Goal: Consume media (video, audio): Consume media (video, audio)

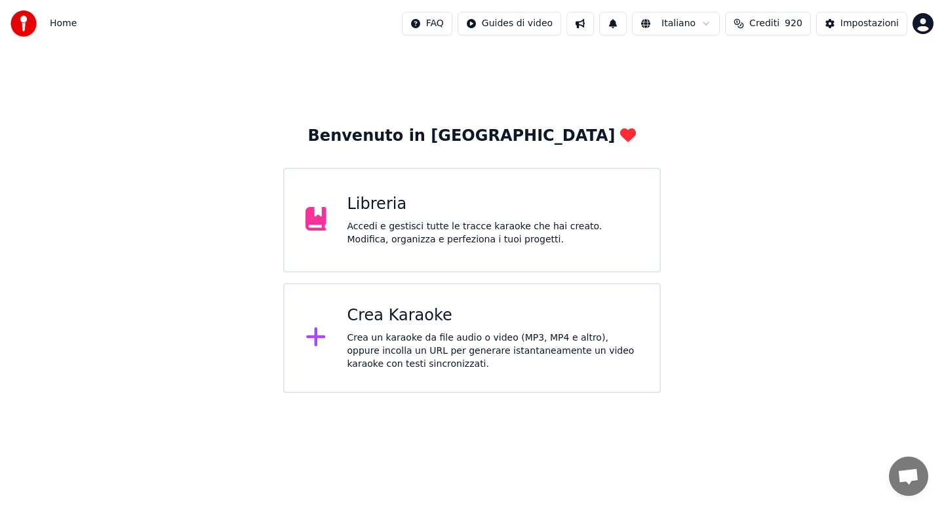
click at [386, 207] on div "Libreria" at bounding box center [494, 204] width 292 height 21
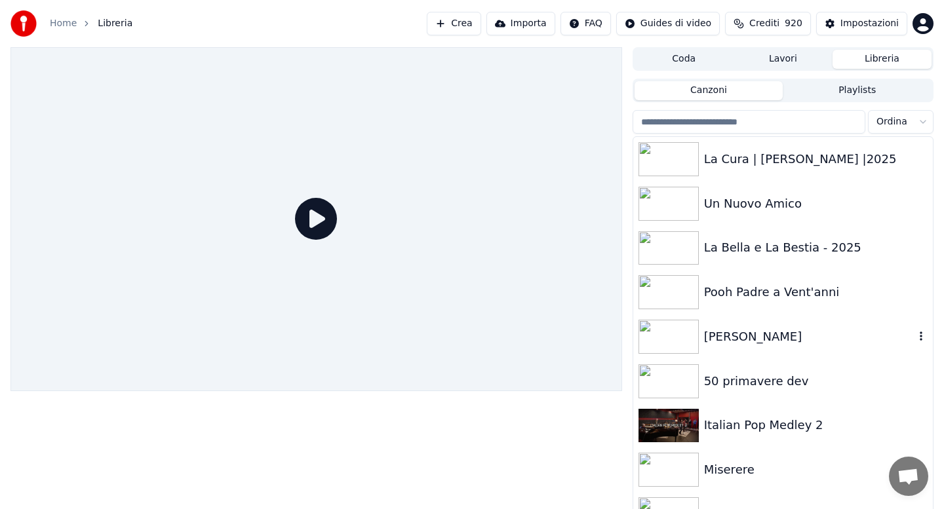
scroll to position [9, 0]
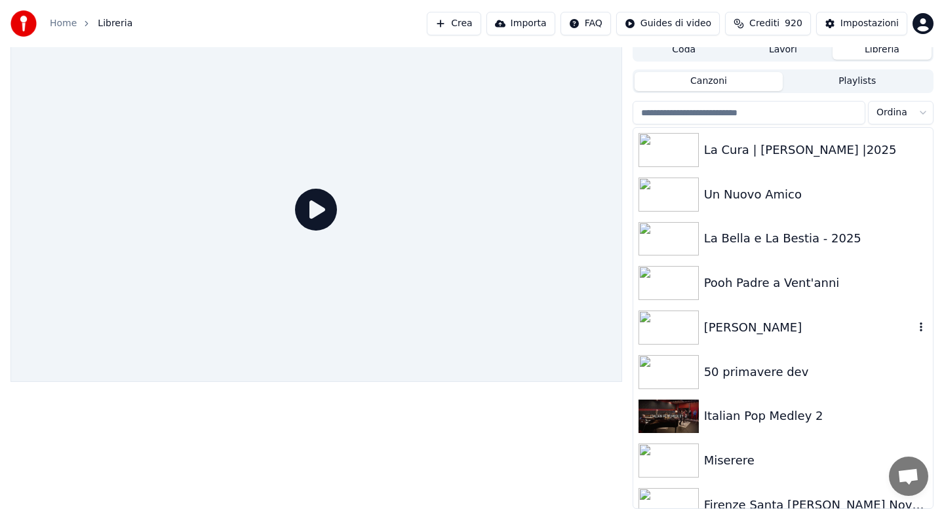
click at [744, 323] on div "[PERSON_NAME]" at bounding box center [809, 328] width 210 height 18
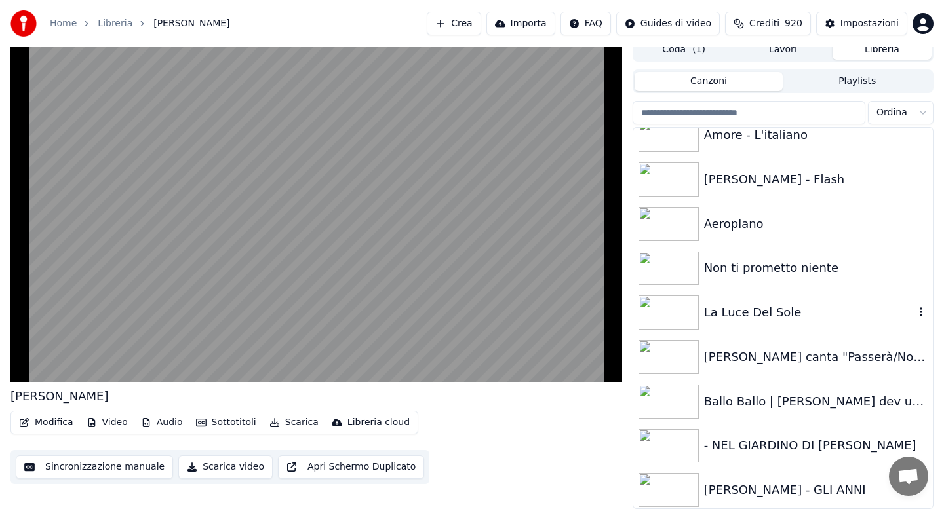
scroll to position [4564, 0]
click at [744, 323] on div "La Luce Del Sole" at bounding box center [783, 311] width 300 height 45
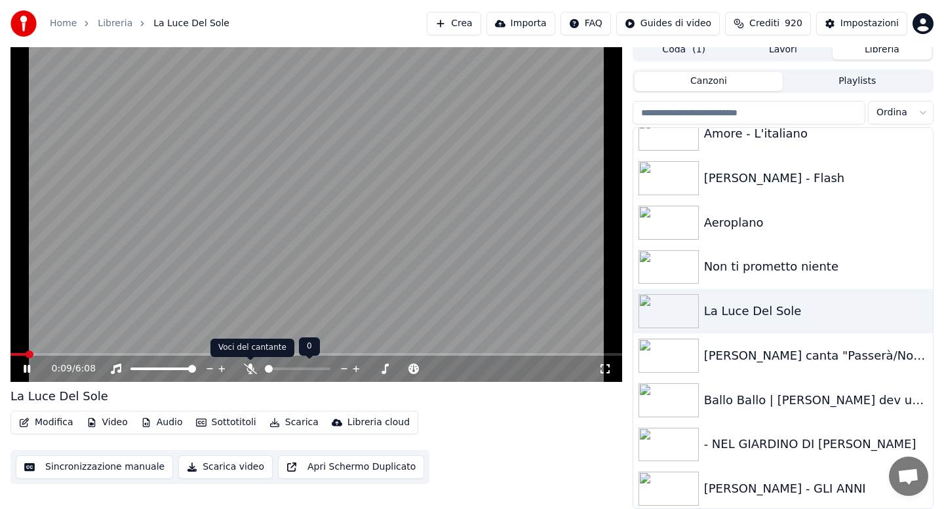
click at [254, 367] on icon at bounding box center [250, 369] width 13 height 10
click at [289, 424] on button "Scarica" at bounding box center [294, 423] width 60 height 18
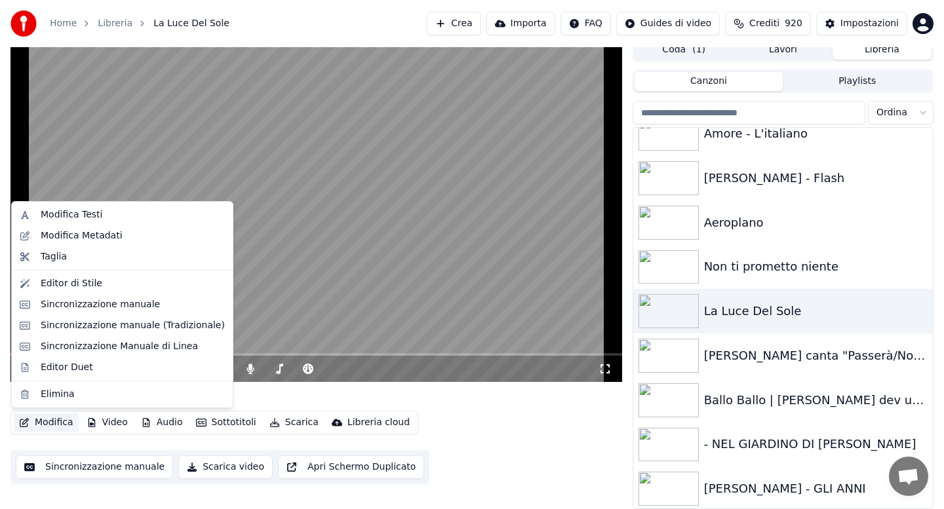
click at [49, 422] on button "Modifica" at bounding box center [46, 423] width 65 height 18
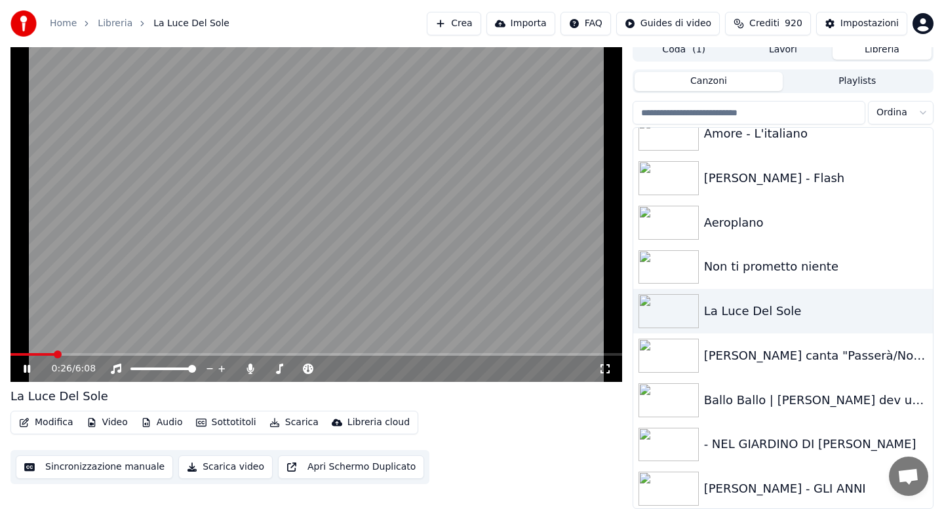
click at [49, 422] on button "Modifica" at bounding box center [46, 423] width 65 height 18
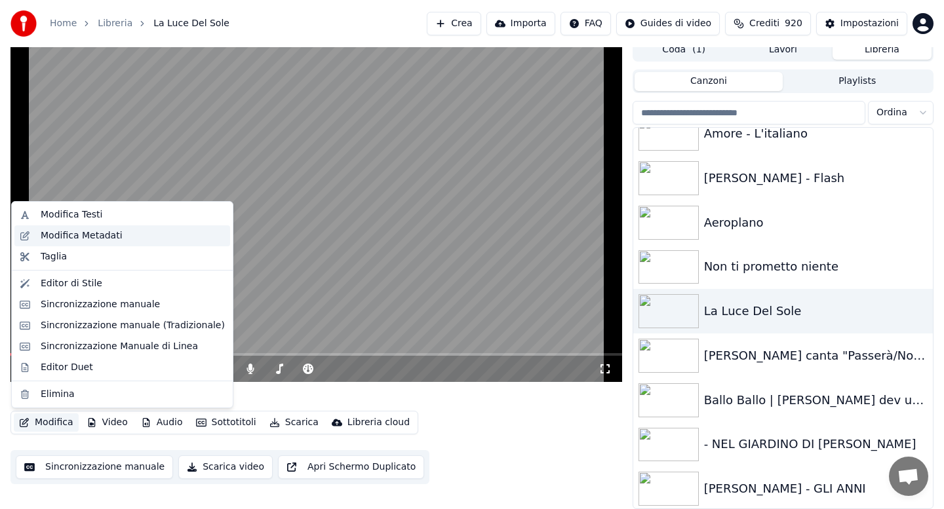
click at [106, 237] on div "Modifica Metadati" at bounding box center [82, 235] width 82 height 13
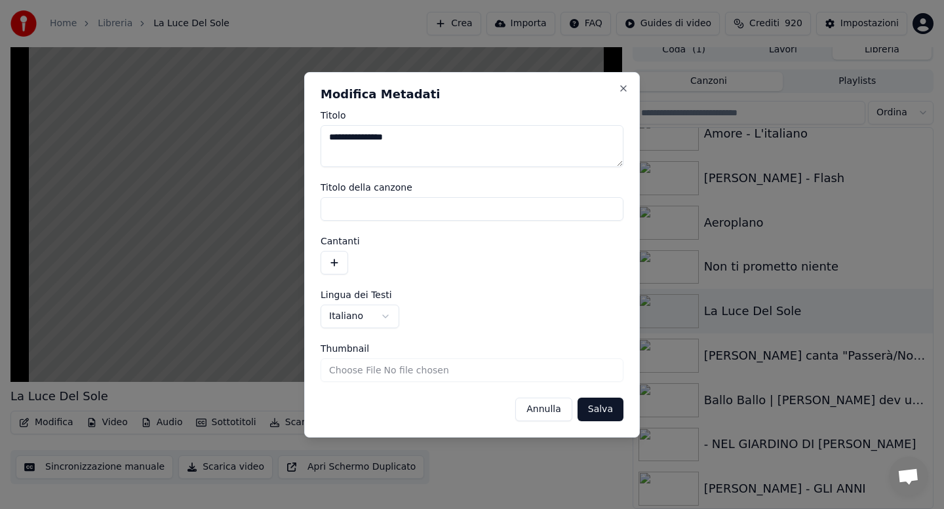
click at [439, 141] on textarea "**********" at bounding box center [472, 146] width 303 height 42
type textarea "**********"
click at [604, 411] on button "Salva" at bounding box center [601, 410] width 46 height 24
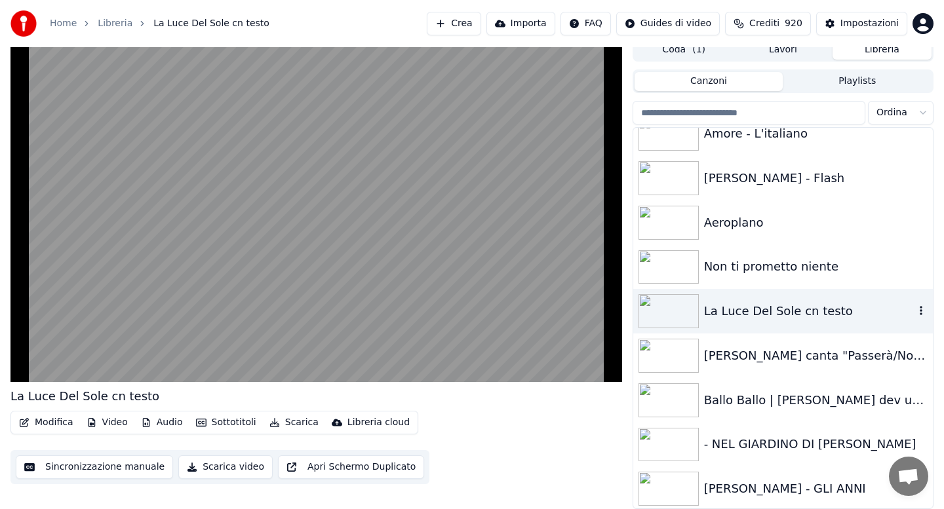
click at [760, 314] on div "La Luce Del Sole cn testo" at bounding box center [809, 311] width 210 height 18
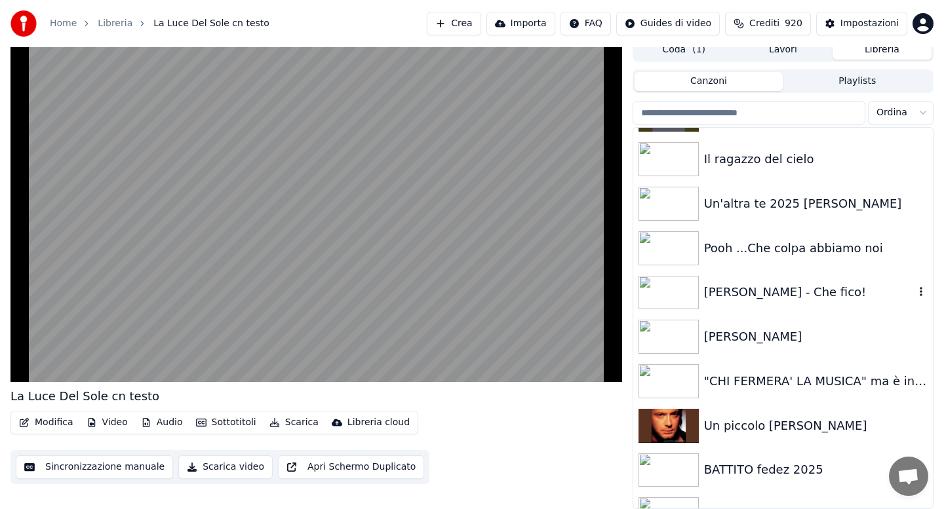
scroll to position [7213, 0]
click at [760, 314] on div "[PERSON_NAME] - Che fico!" at bounding box center [783, 293] width 300 height 45
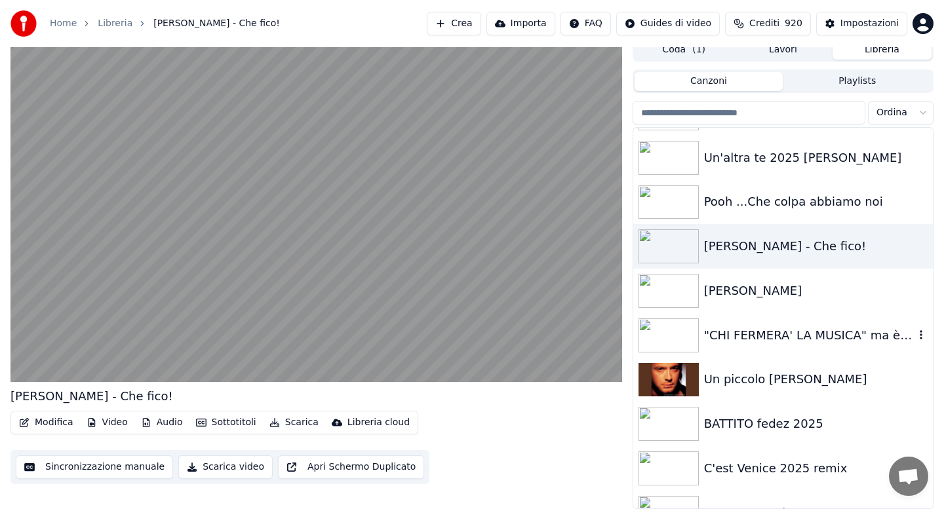
scroll to position [7265, 0]
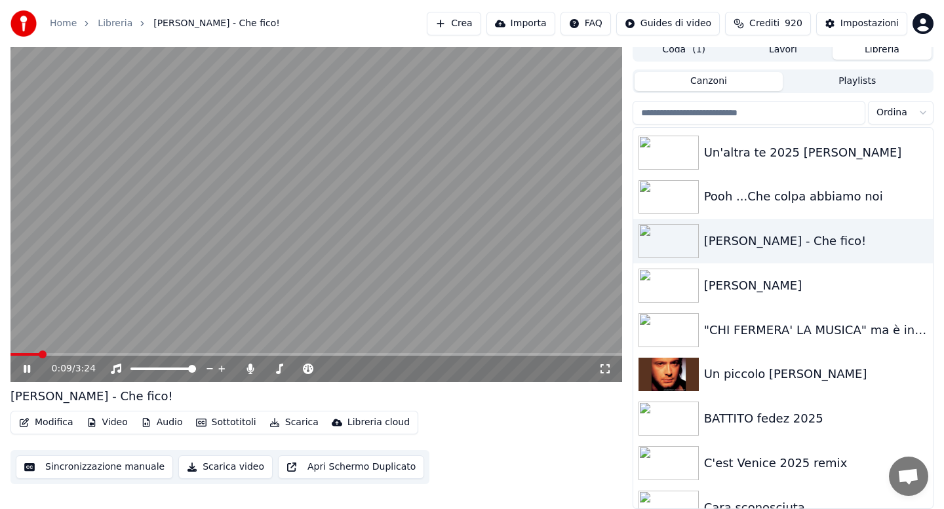
click at [296, 426] on button "Scarica" at bounding box center [294, 423] width 60 height 18
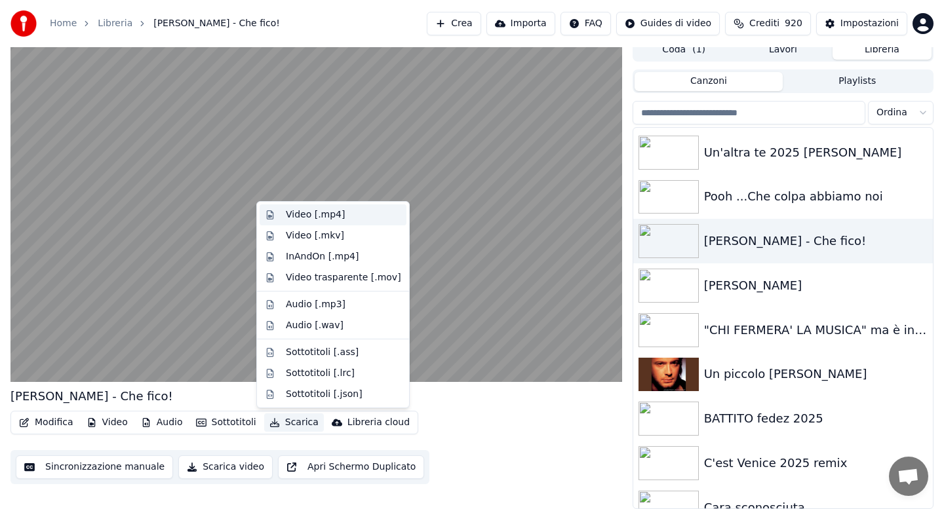
click at [299, 217] on div "Video [.mp4]" at bounding box center [315, 215] width 59 height 13
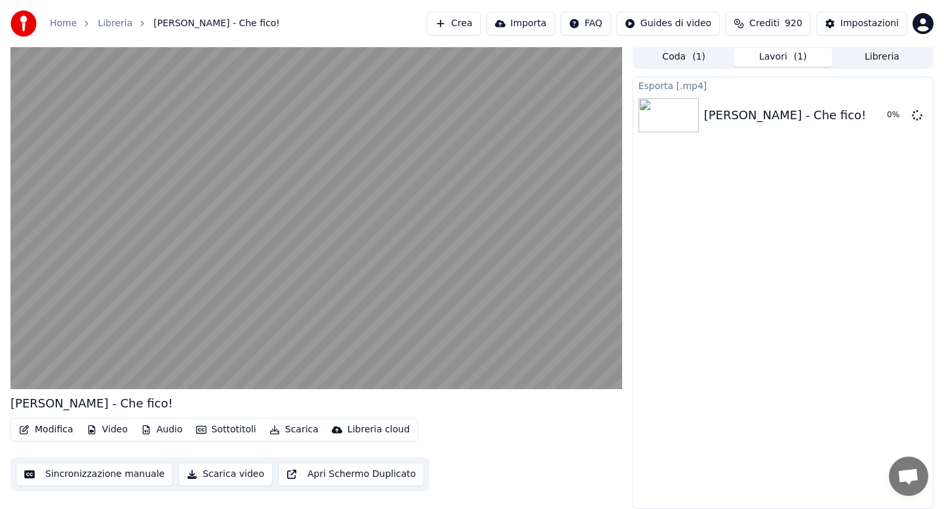
click at [874, 60] on button "Libreria" at bounding box center [882, 57] width 99 height 19
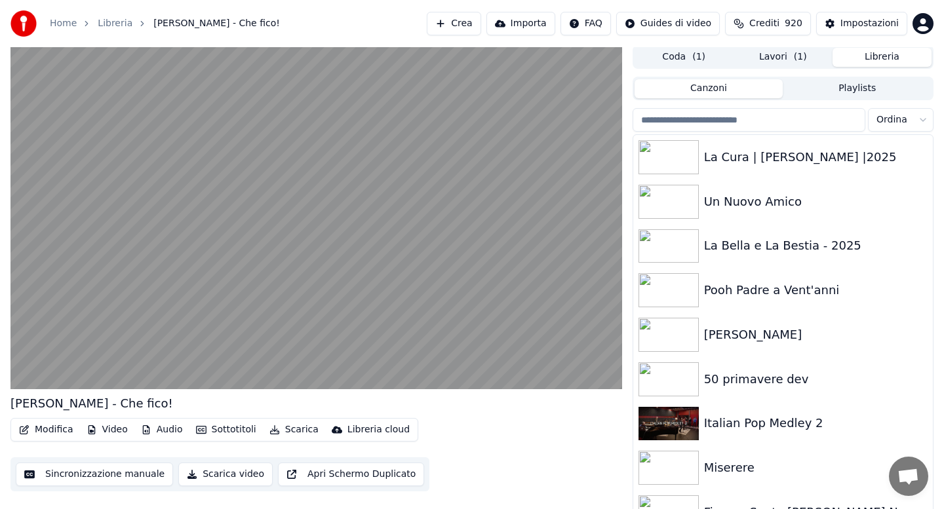
click at [801, 117] on input "search" at bounding box center [749, 120] width 233 height 24
type input "*"
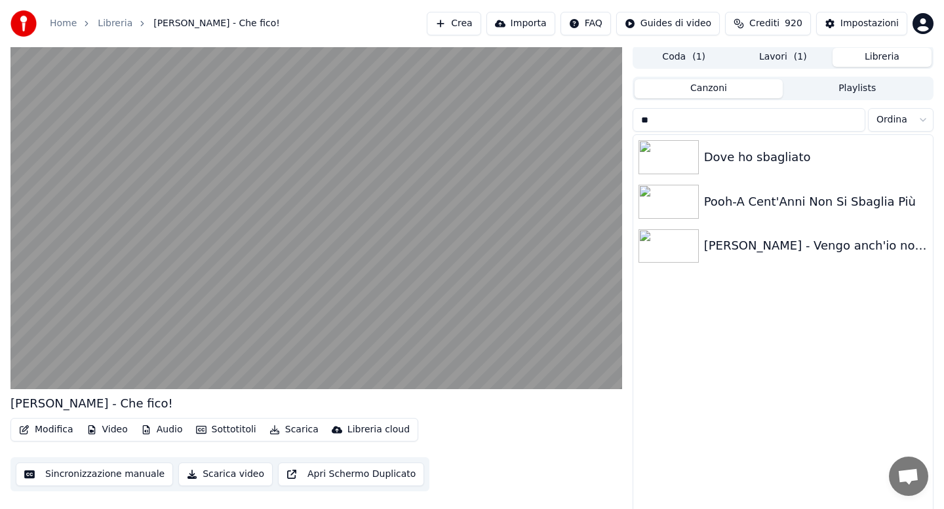
type input "*"
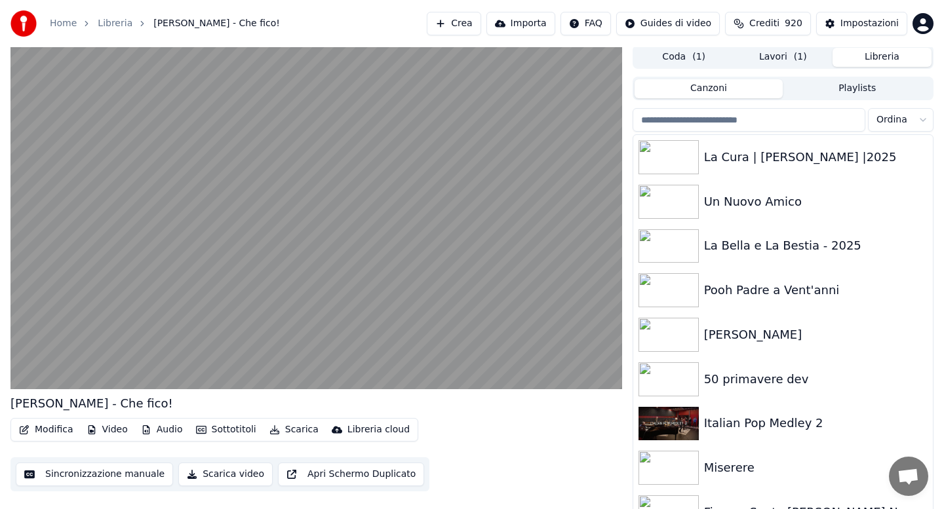
click at [795, 56] on span "( 1 )" at bounding box center [800, 56] width 13 height 13
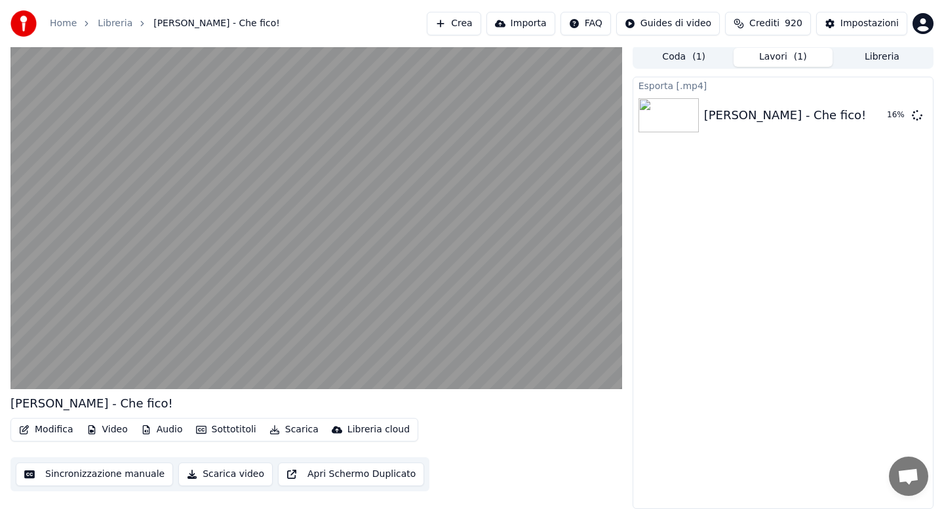
click at [869, 62] on button "Libreria" at bounding box center [882, 57] width 99 height 19
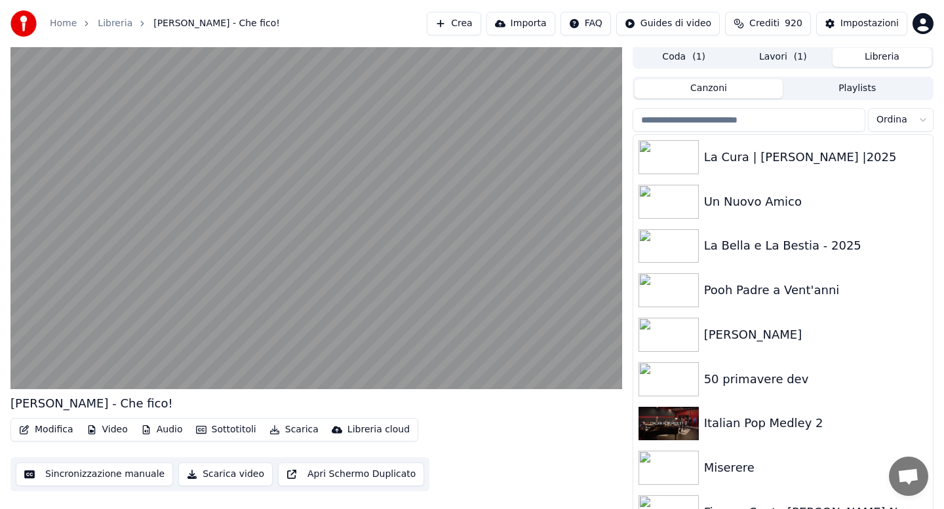
click at [725, 122] on input "search" at bounding box center [749, 120] width 233 height 24
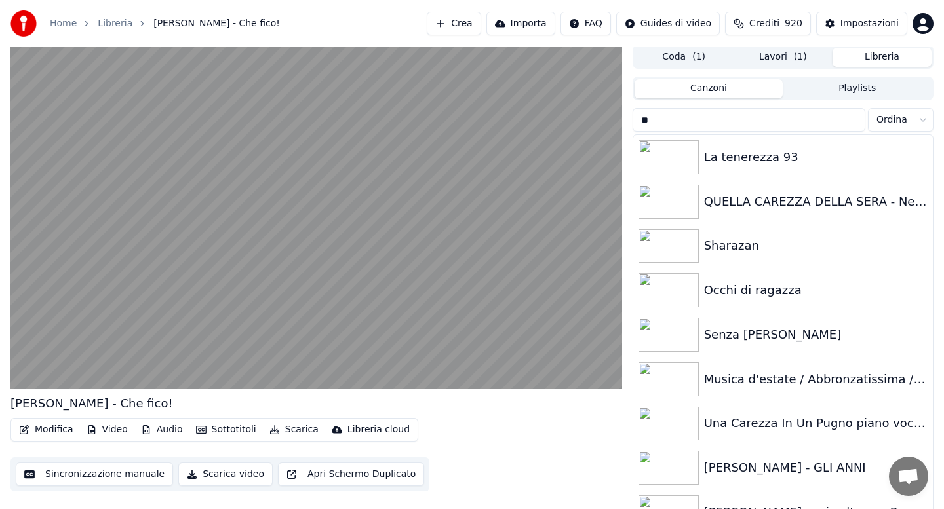
type input "*"
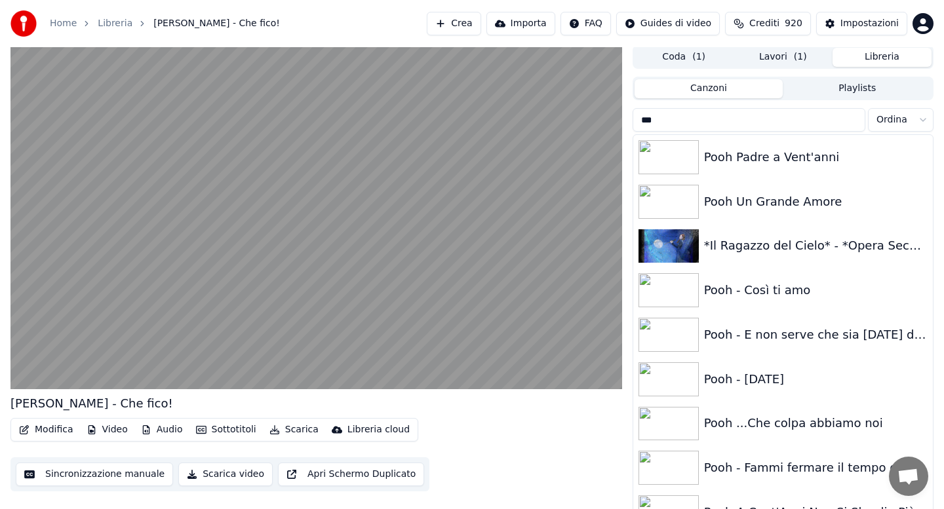
type input "****"
click at [770, 62] on button "Lavori ( 1 )" at bounding box center [783, 57] width 99 height 19
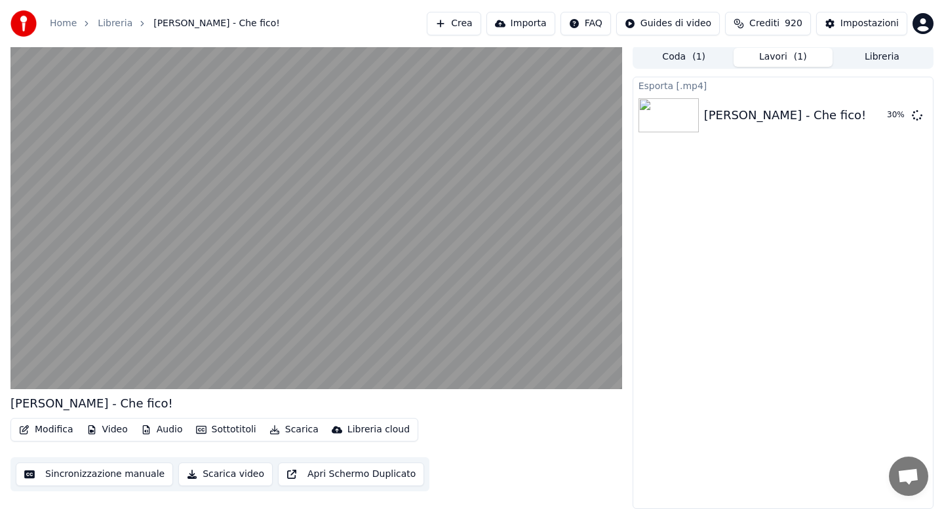
click at [864, 54] on button "Libreria" at bounding box center [882, 57] width 99 height 19
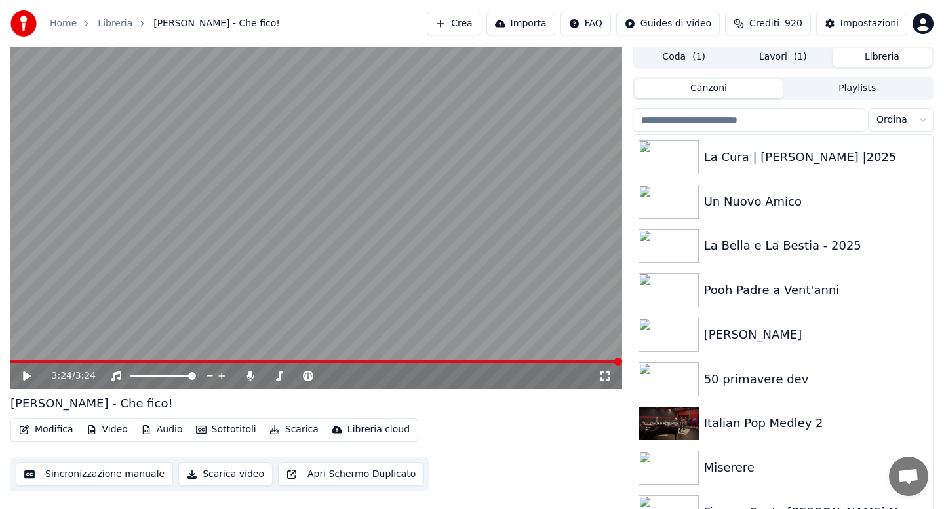
click at [732, 464] on div "Miserere" at bounding box center [809, 468] width 210 height 18
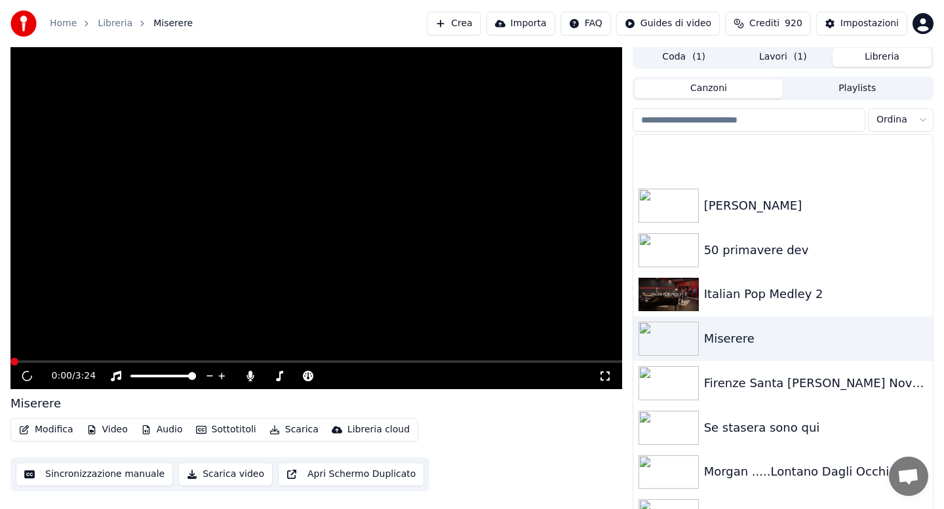
scroll to position [184, 0]
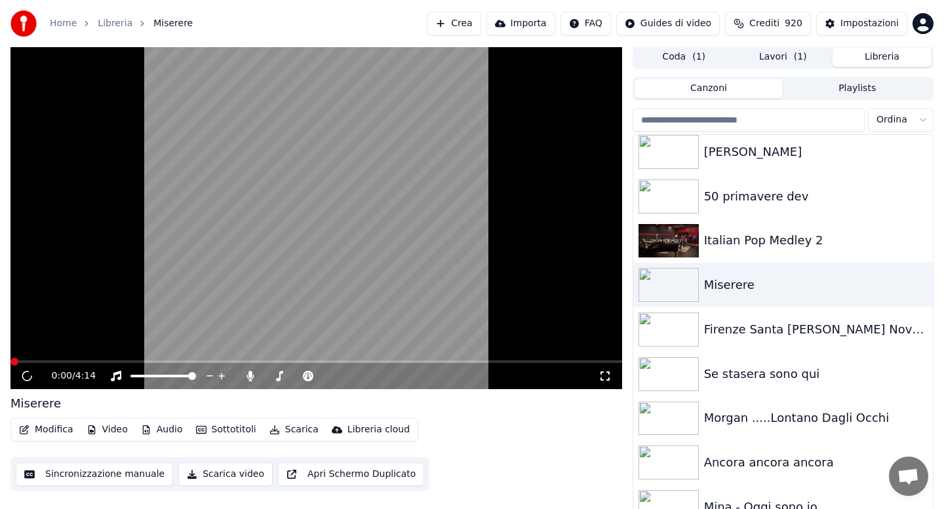
click at [688, 118] on input "search" at bounding box center [749, 120] width 233 height 24
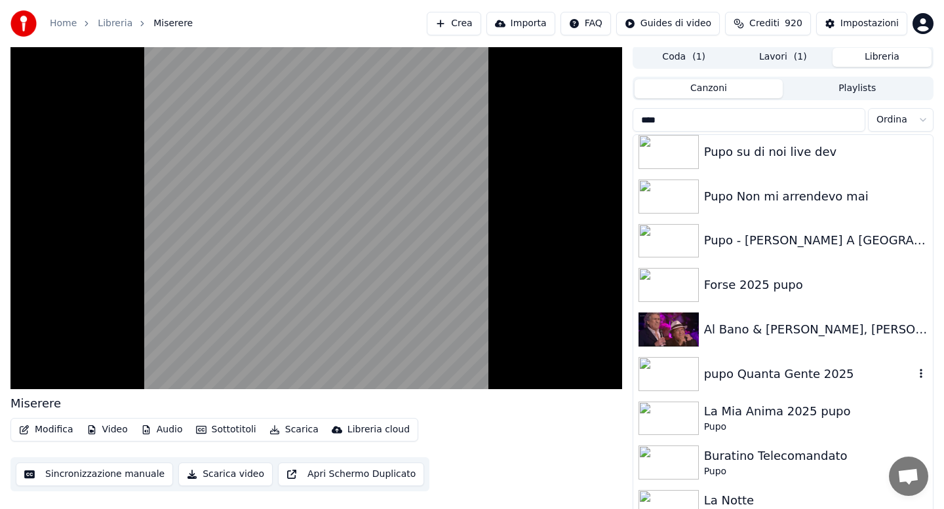
type input "****"
click at [739, 366] on div "pupo Quanta Gente 2025" at bounding box center [809, 374] width 210 height 18
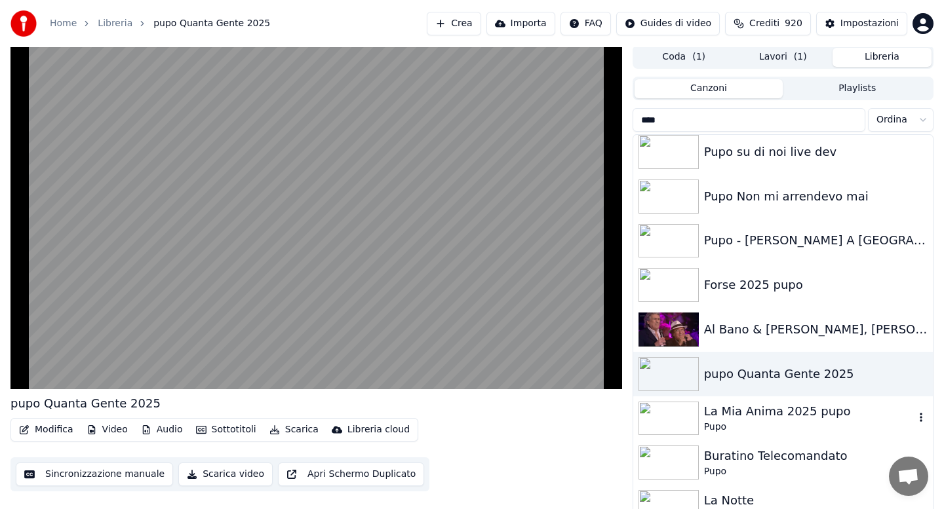
click at [727, 412] on div "La Mia Anima 2025 pupo" at bounding box center [809, 412] width 210 height 18
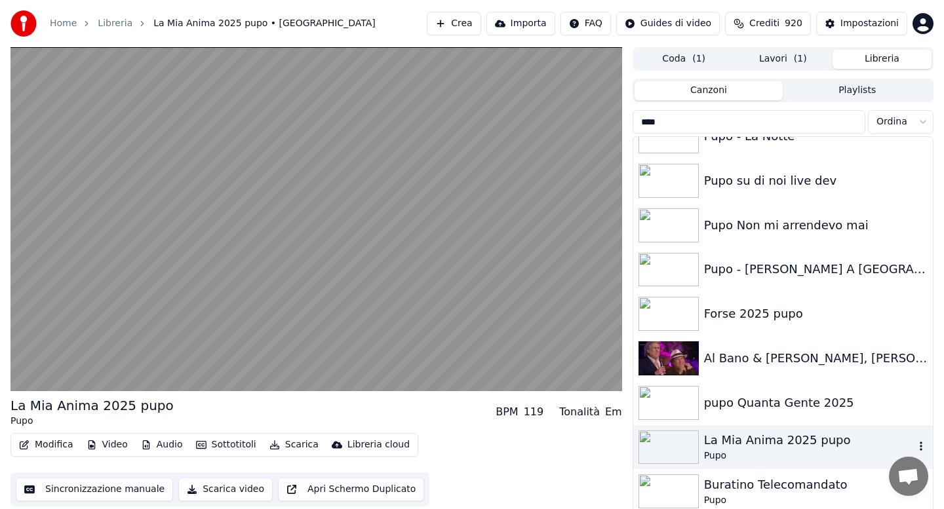
scroll to position [9, 0]
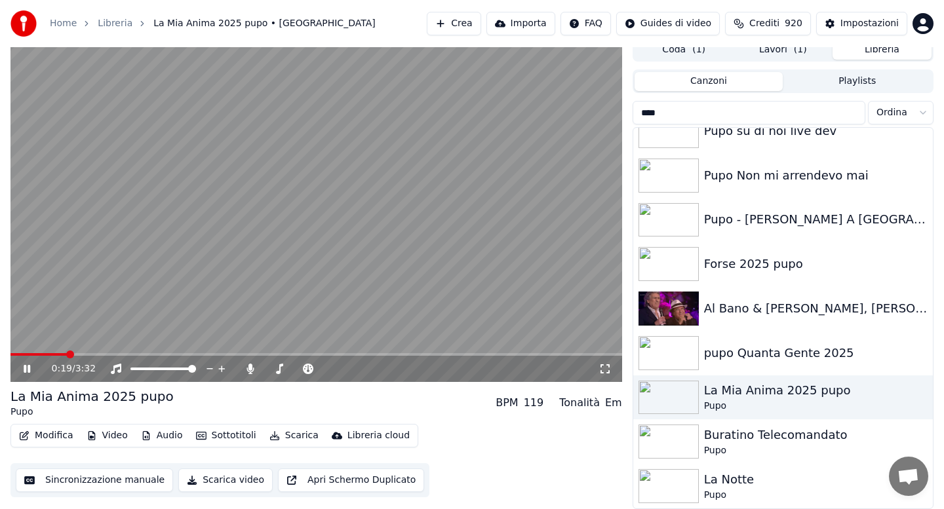
click at [249, 369] on icon at bounding box center [250, 369] width 7 height 10
click at [249, 369] on icon at bounding box center [250, 369] width 13 height 10
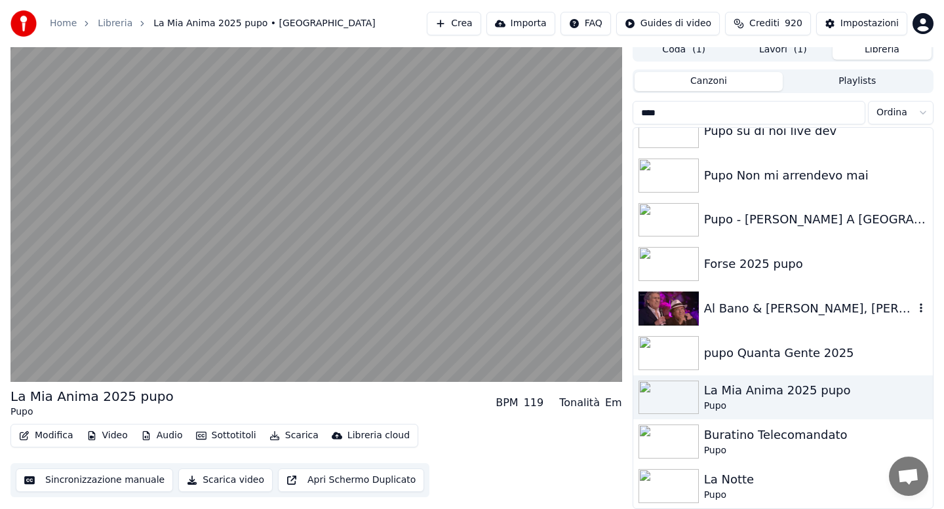
click at [808, 322] on div "Al Bano & [PERSON_NAME], [PERSON_NAME], Pupo, Ricchi E Poveri, [PERSON_NAME] - …" at bounding box center [783, 309] width 300 height 45
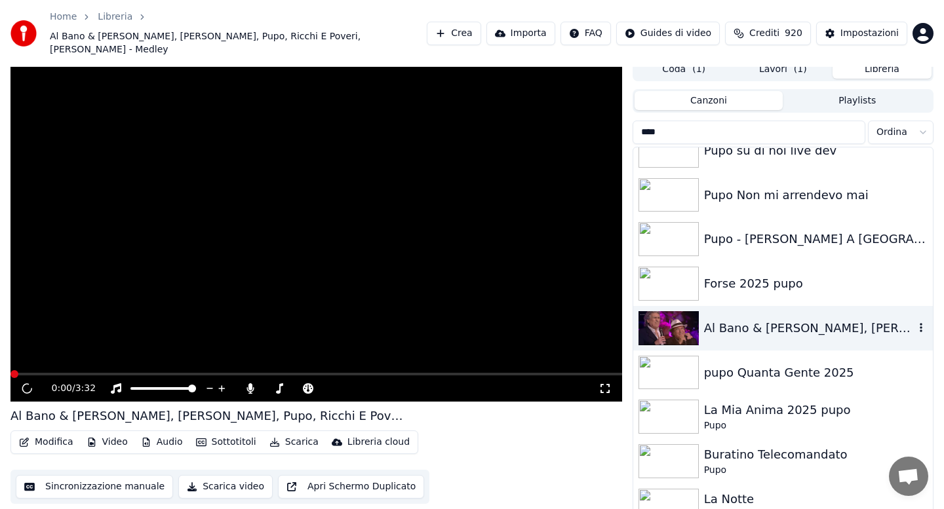
scroll to position [16, 0]
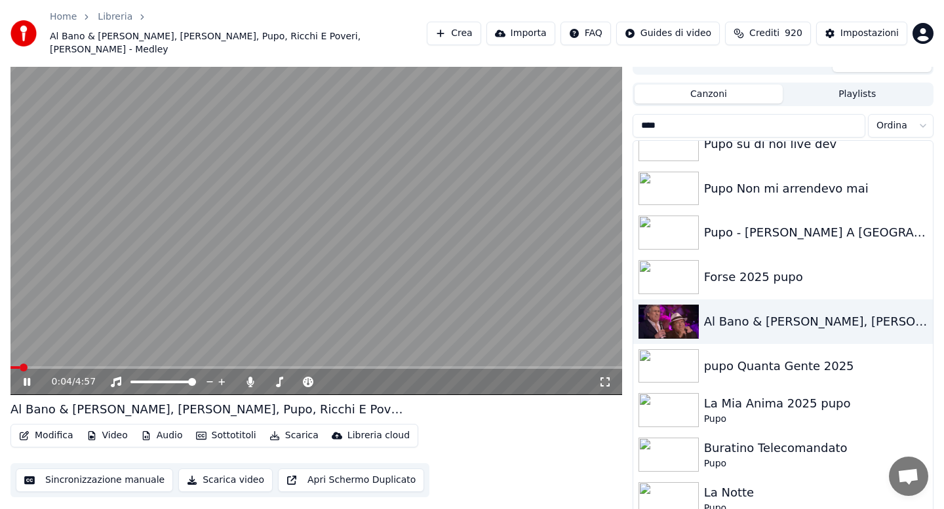
click at [69, 367] on span at bounding box center [316, 368] width 612 height 3
click at [121, 367] on span at bounding box center [316, 368] width 612 height 3
click at [172, 367] on span at bounding box center [316, 368] width 612 height 3
click at [222, 369] on div "1:19 / 4:57" at bounding box center [316, 382] width 612 height 26
click at [229, 367] on span at bounding box center [316, 368] width 612 height 3
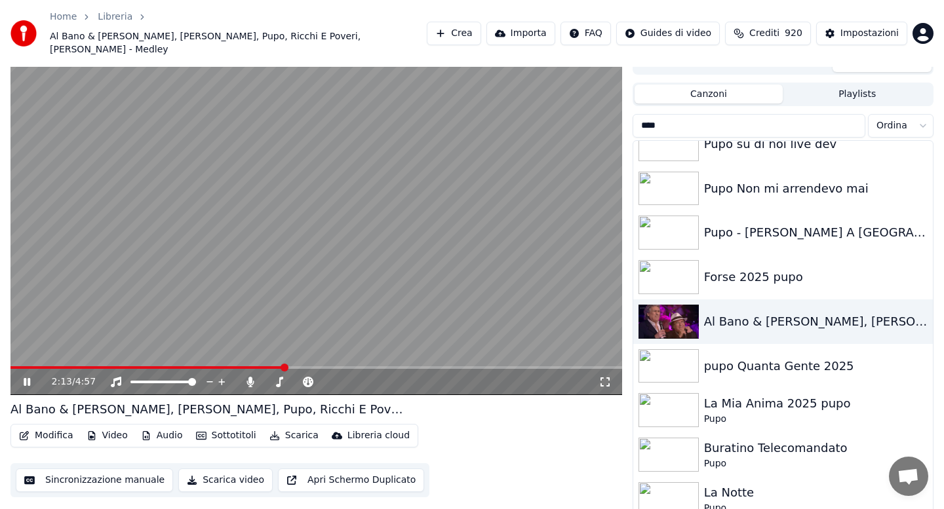
click at [284, 367] on span at bounding box center [316, 368] width 612 height 3
click at [340, 367] on span at bounding box center [316, 368] width 612 height 3
click at [393, 367] on span at bounding box center [316, 368] width 612 height 3
click at [501, 367] on span at bounding box center [316, 368] width 612 height 3
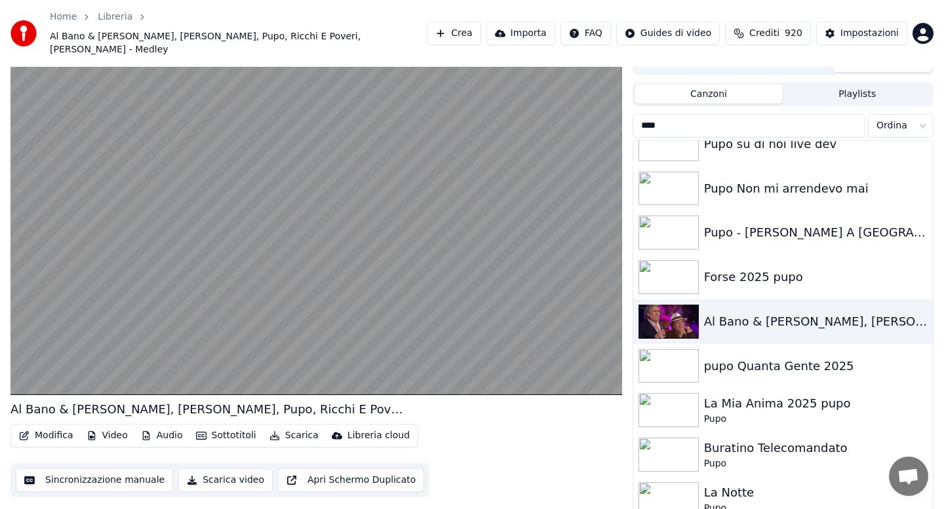
click at [289, 427] on button "Scarica" at bounding box center [294, 436] width 60 height 18
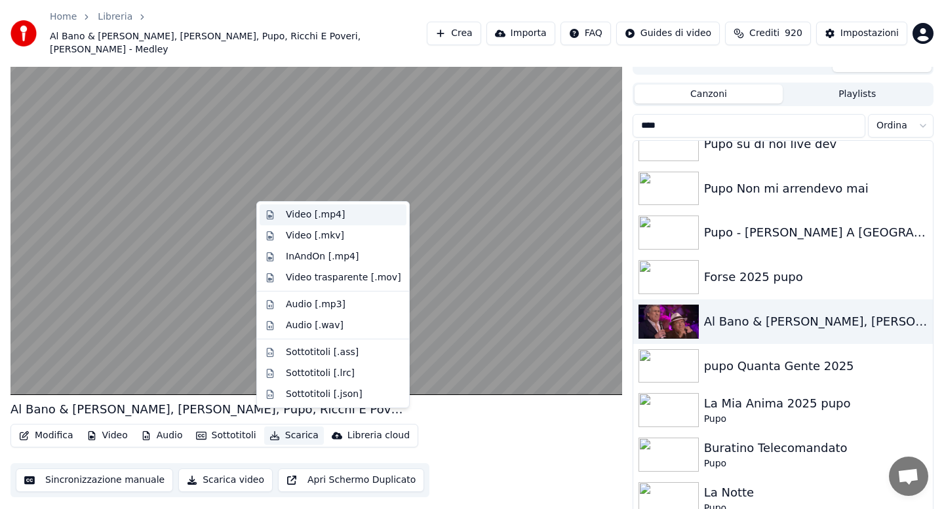
click at [305, 214] on div "Video [.mp4]" at bounding box center [315, 215] width 59 height 13
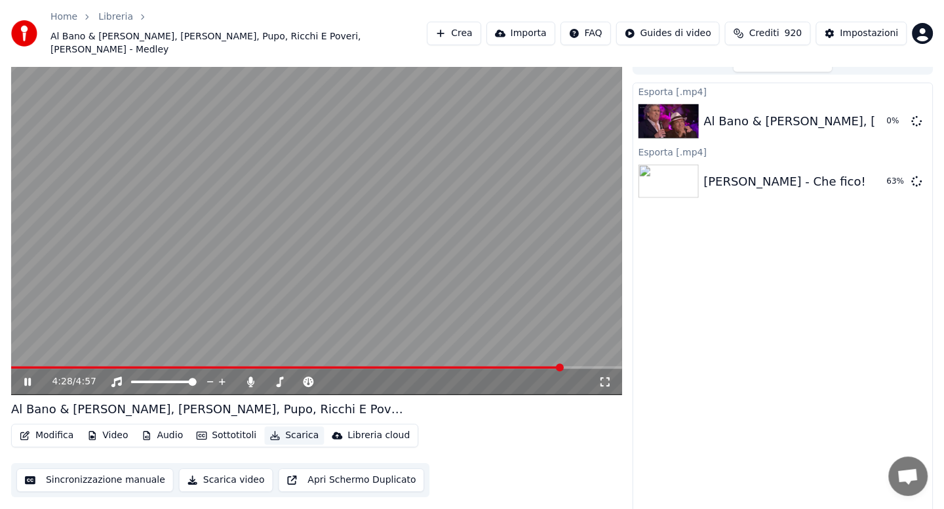
scroll to position [9, 0]
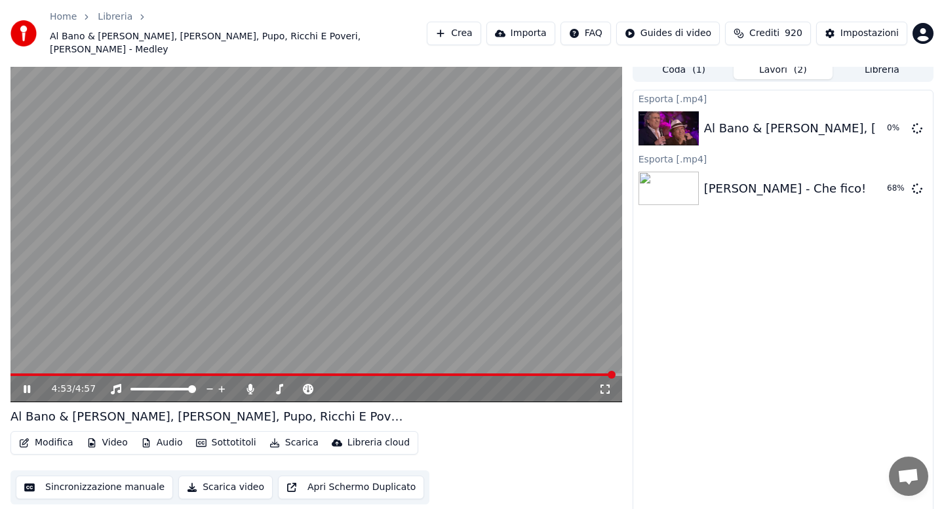
click at [27, 384] on icon at bounding box center [36, 389] width 31 height 10
click at [801, 180] on div "[PERSON_NAME] - Che fico!" at bounding box center [785, 189] width 163 height 18
click at [873, 61] on button "Libreria" at bounding box center [882, 69] width 99 height 19
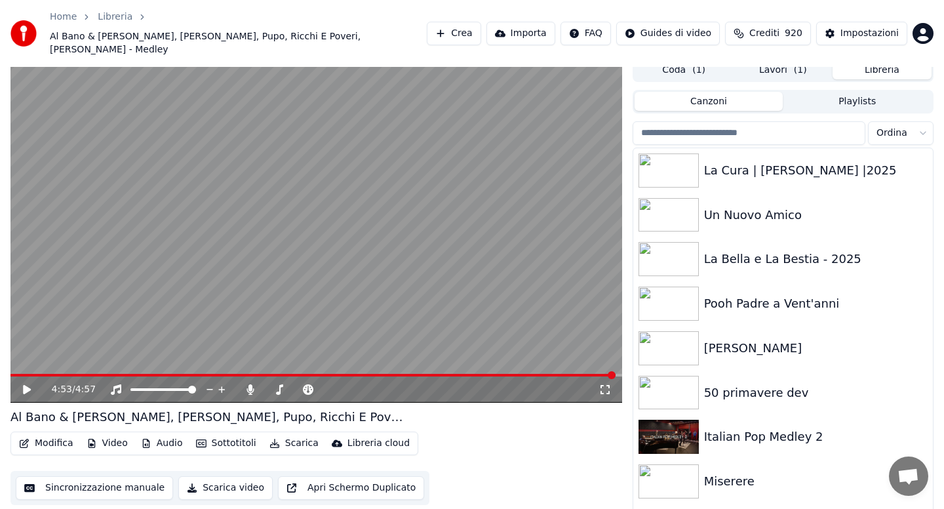
click at [755, 121] on input "search" at bounding box center [749, 133] width 233 height 24
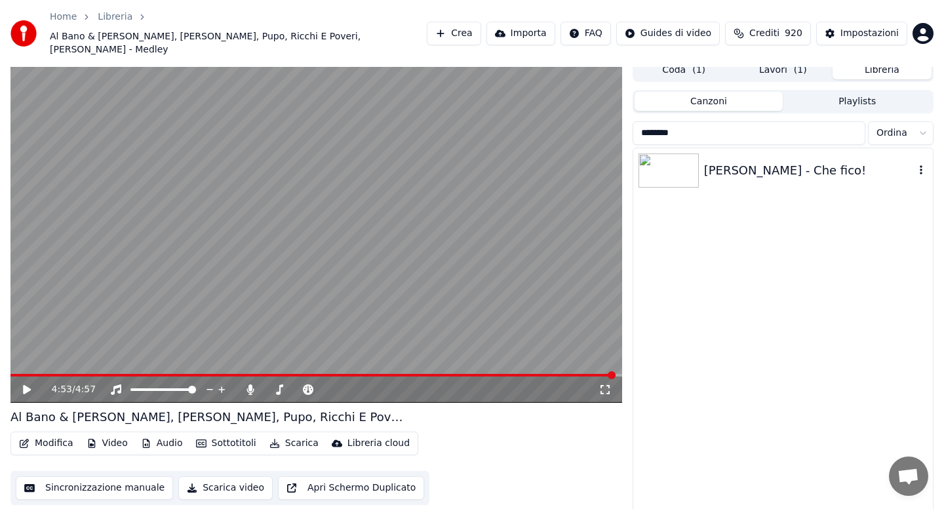
type input "********"
click at [768, 161] on div "[PERSON_NAME] - Che fico!" at bounding box center [809, 170] width 210 height 18
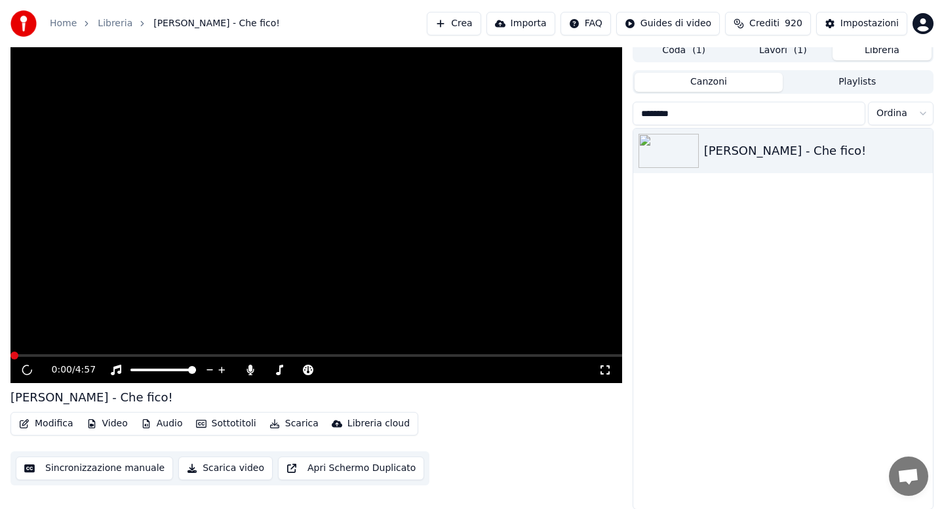
scroll to position [2, 0]
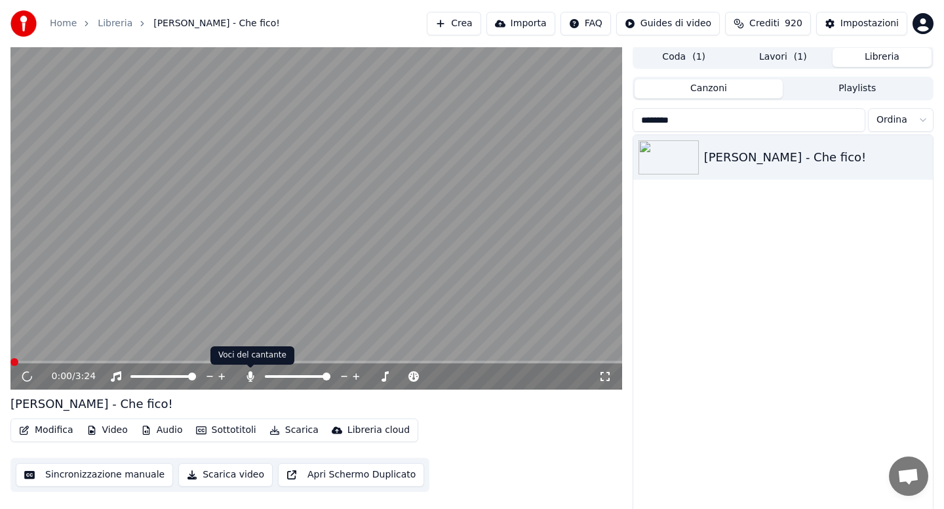
click at [249, 379] on icon at bounding box center [250, 376] width 7 height 10
click at [167, 428] on button "Audio" at bounding box center [162, 430] width 52 height 18
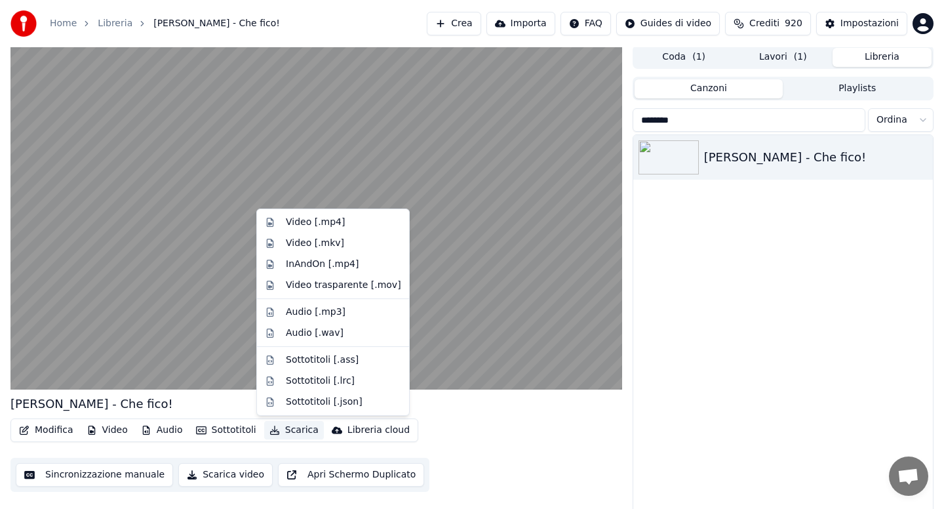
click at [298, 433] on button "Scarica" at bounding box center [294, 430] width 60 height 18
click at [305, 222] on div "Video [.mp4]" at bounding box center [315, 222] width 59 height 13
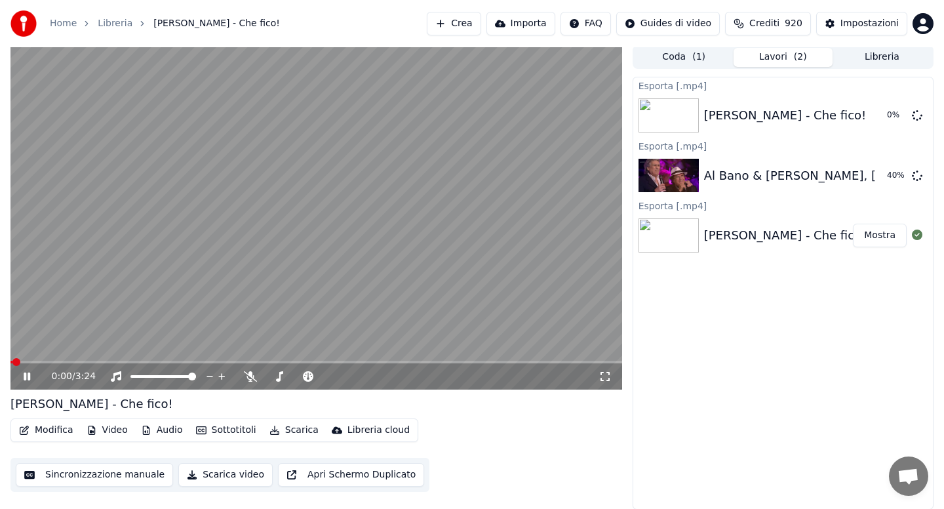
click at [26, 377] on icon at bounding box center [36, 376] width 31 height 10
click at [873, 53] on button "Libreria" at bounding box center [882, 57] width 99 height 19
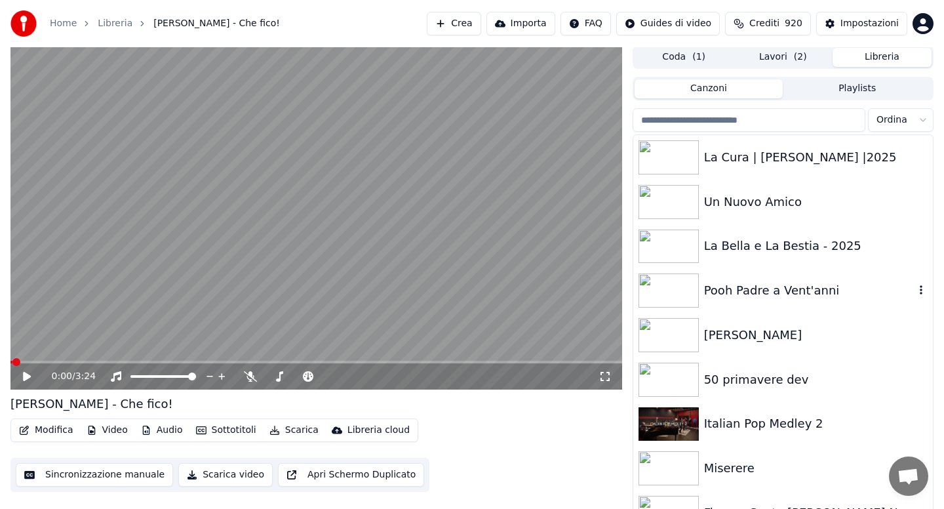
scroll to position [9, 0]
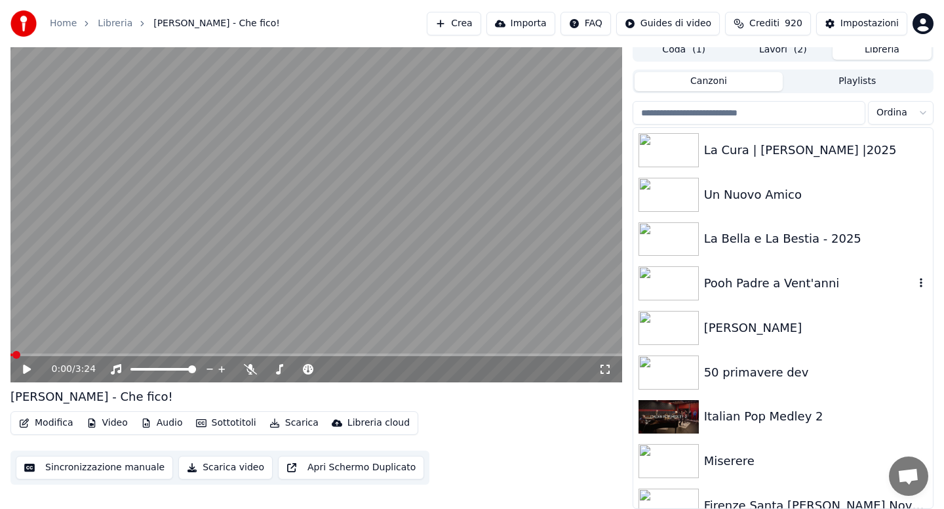
click at [739, 289] on div "Pooh Padre a Vent'anni" at bounding box center [809, 283] width 210 height 18
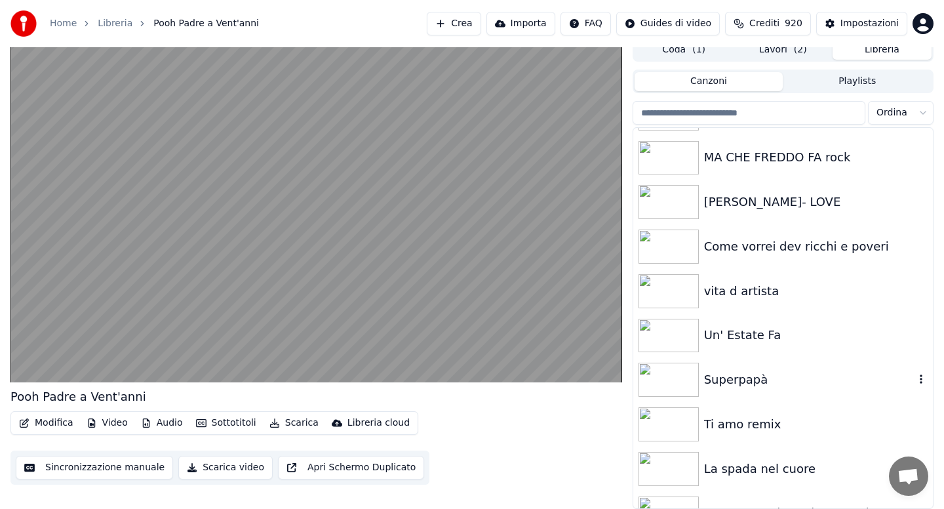
scroll to position [5823, 0]
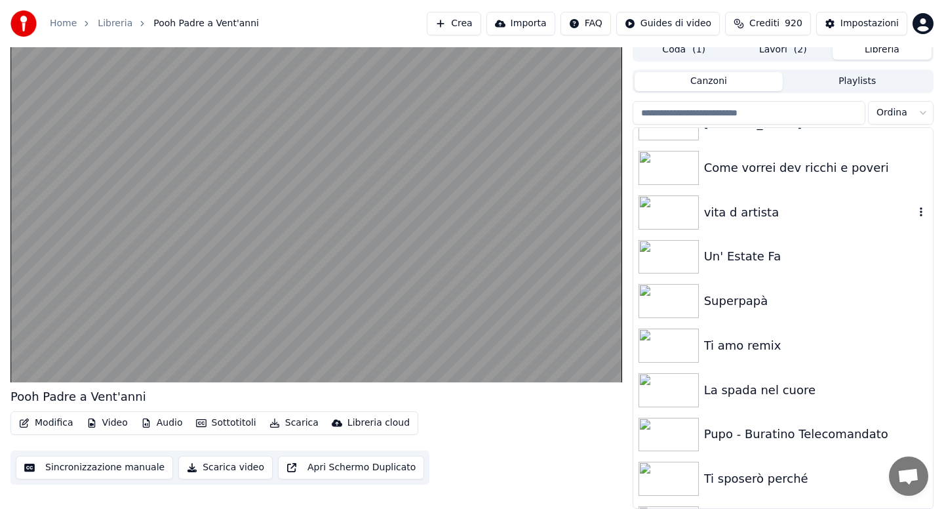
click at [719, 210] on div "vita d artista" at bounding box center [809, 212] width 210 height 18
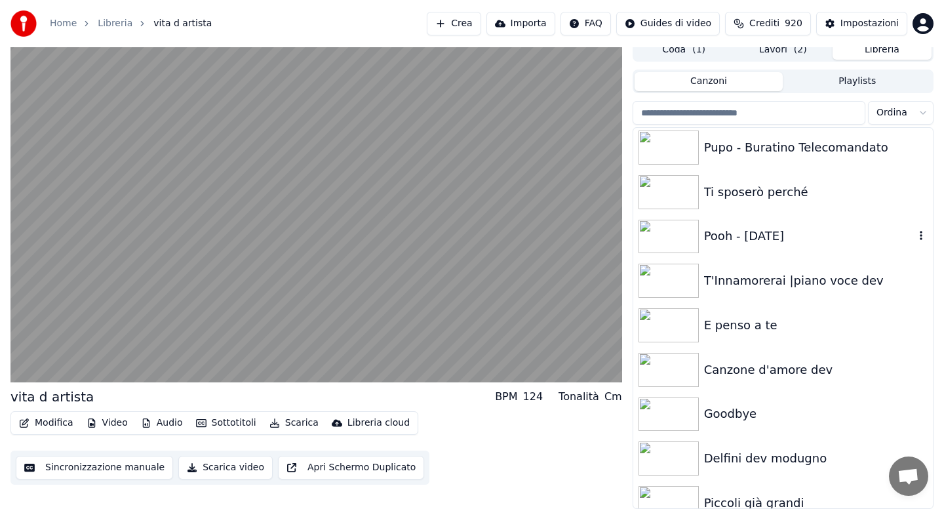
scroll to position [6190, 0]
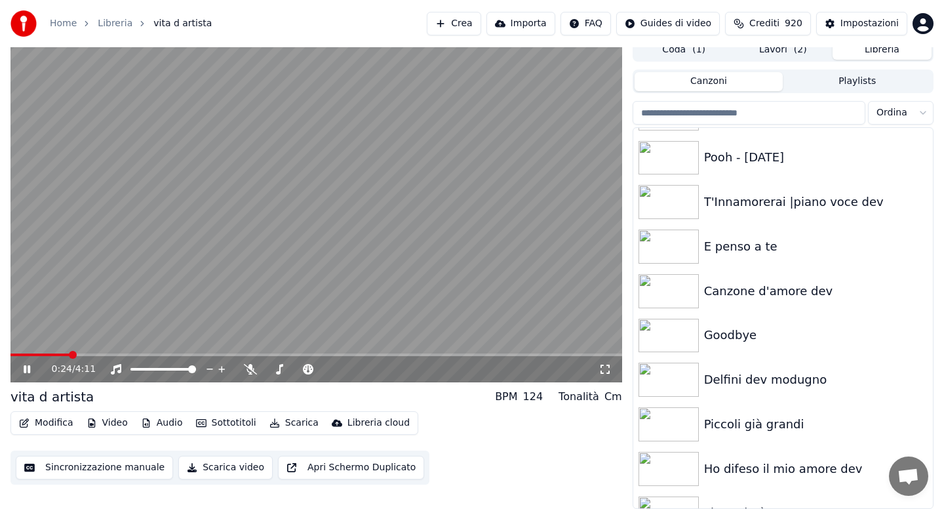
click at [252, 370] on icon at bounding box center [250, 369] width 13 height 10
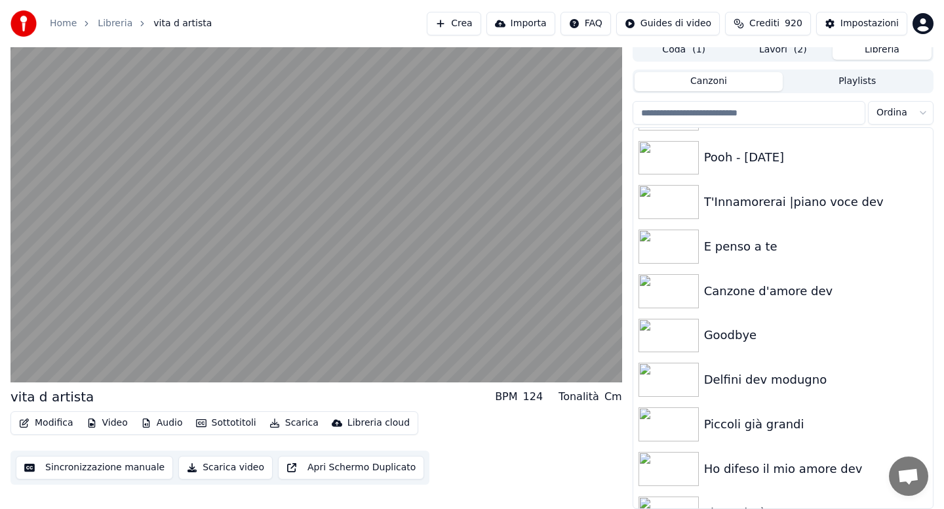
click at [294, 426] on button "Scarica" at bounding box center [294, 423] width 60 height 18
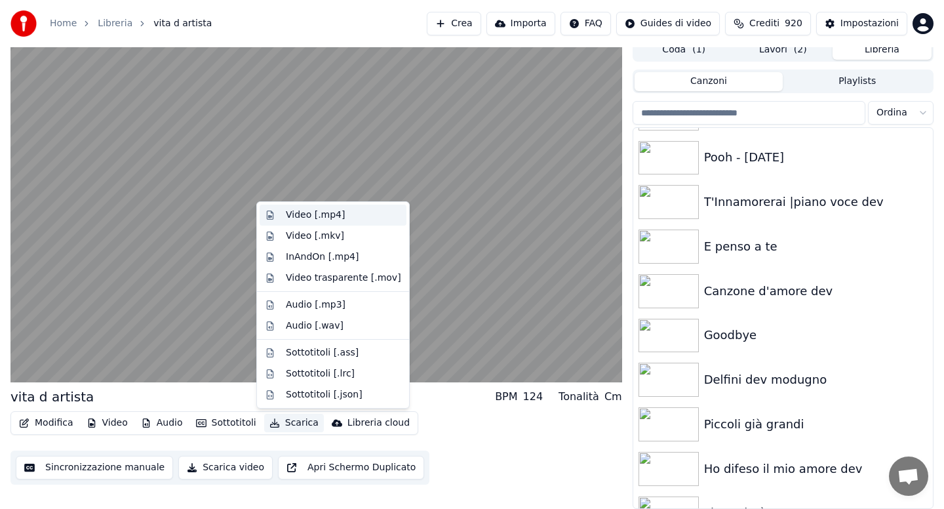
click at [305, 210] on div "Video [.mp4]" at bounding box center [315, 215] width 59 height 13
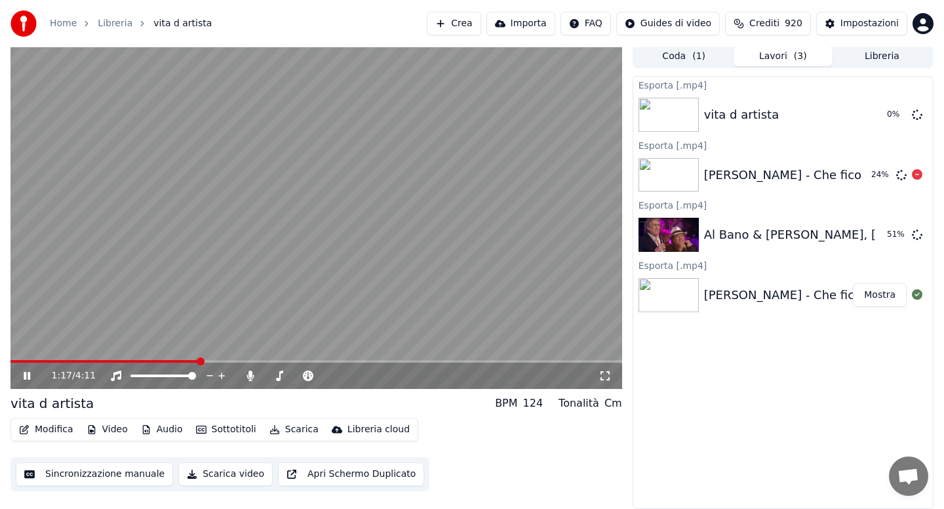
click at [914, 176] on icon at bounding box center [917, 174] width 10 height 10
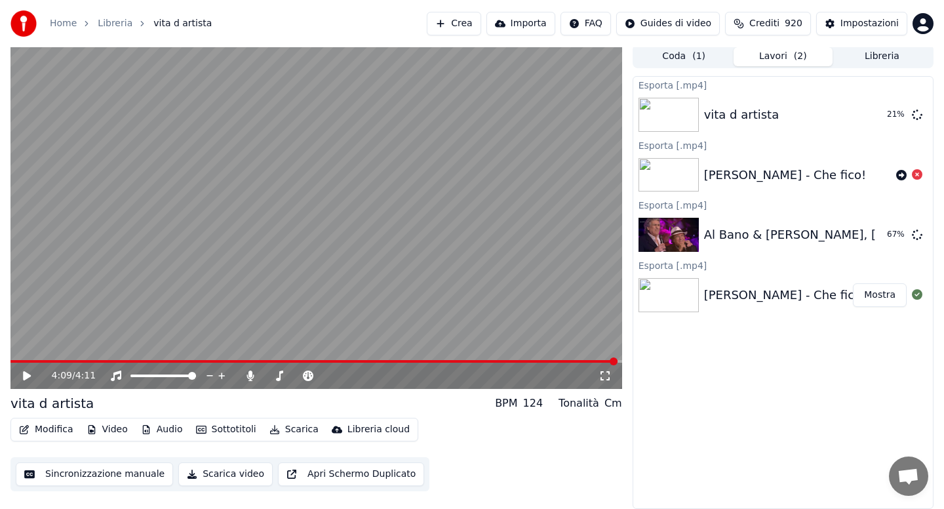
click at [18, 360] on span at bounding box center [313, 361] width 607 height 3
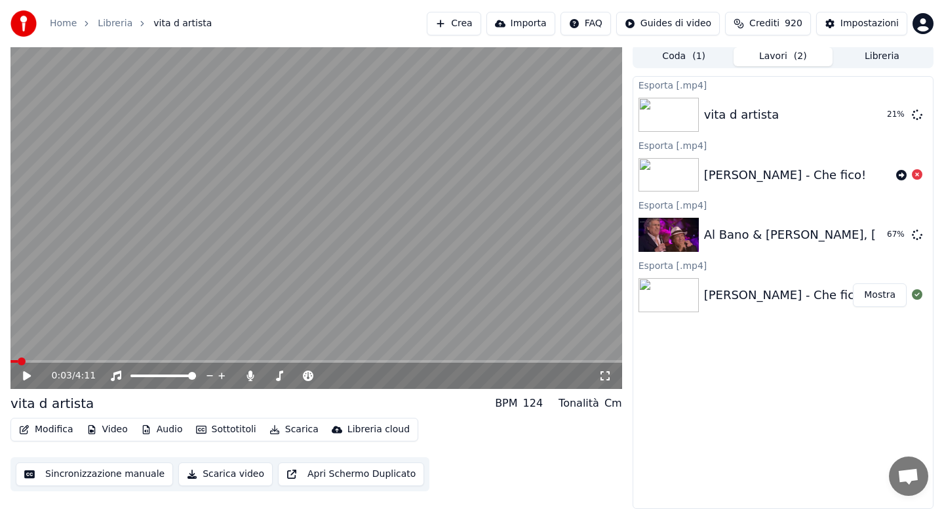
click at [28, 378] on icon at bounding box center [36, 375] width 31 height 10
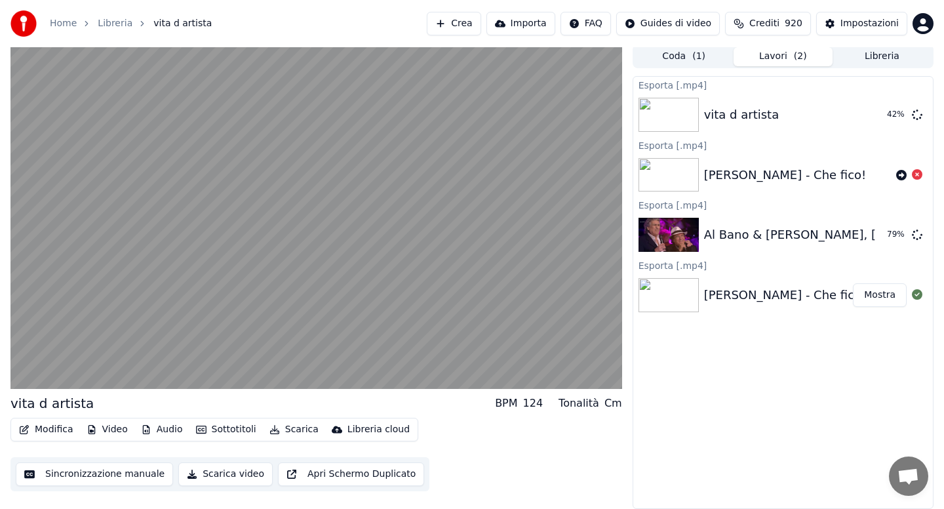
click at [875, 56] on button "Libreria" at bounding box center [882, 56] width 99 height 19
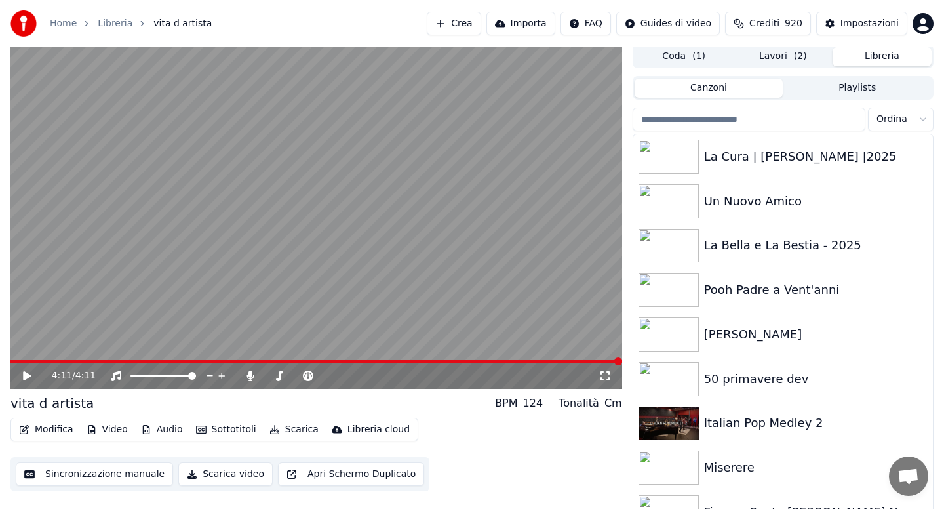
click at [749, 121] on input "search" at bounding box center [749, 120] width 233 height 24
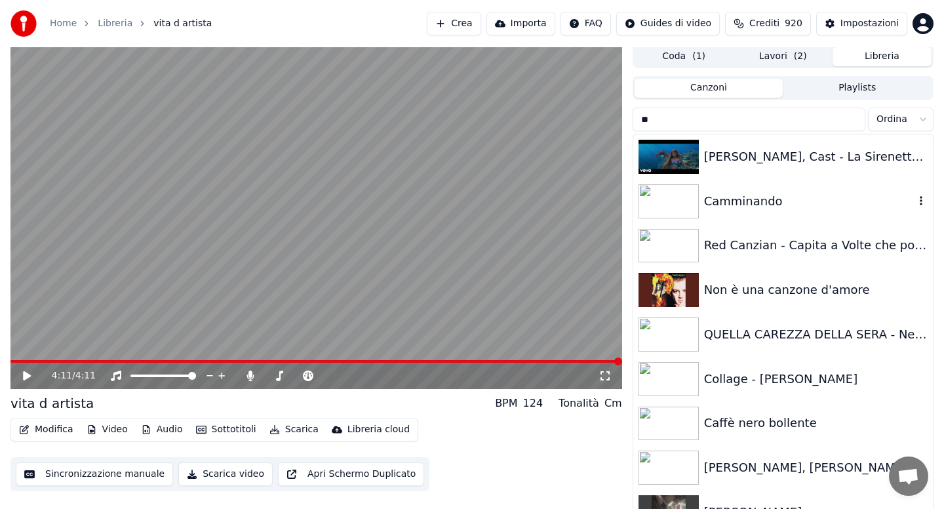
type input "**"
click at [738, 210] on div "Camminando" at bounding box center [783, 201] width 300 height 45
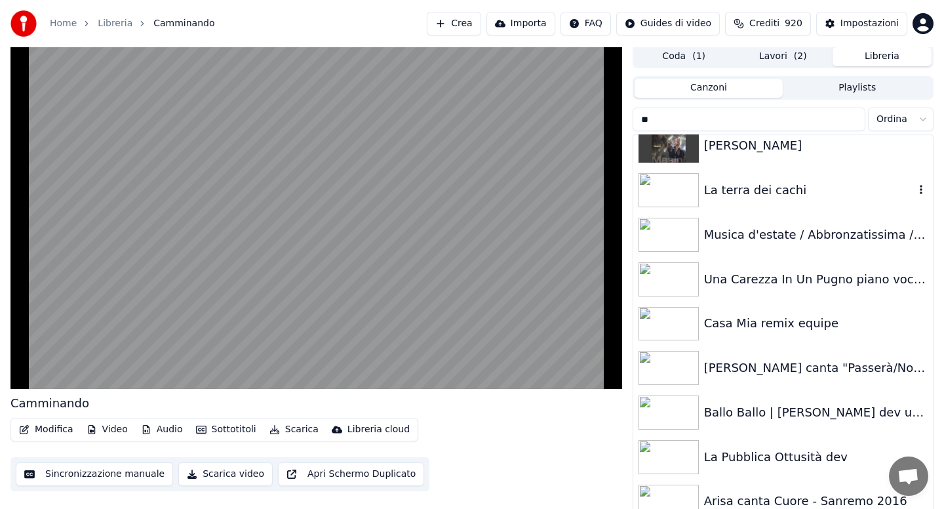
scroll to position [310, 0]
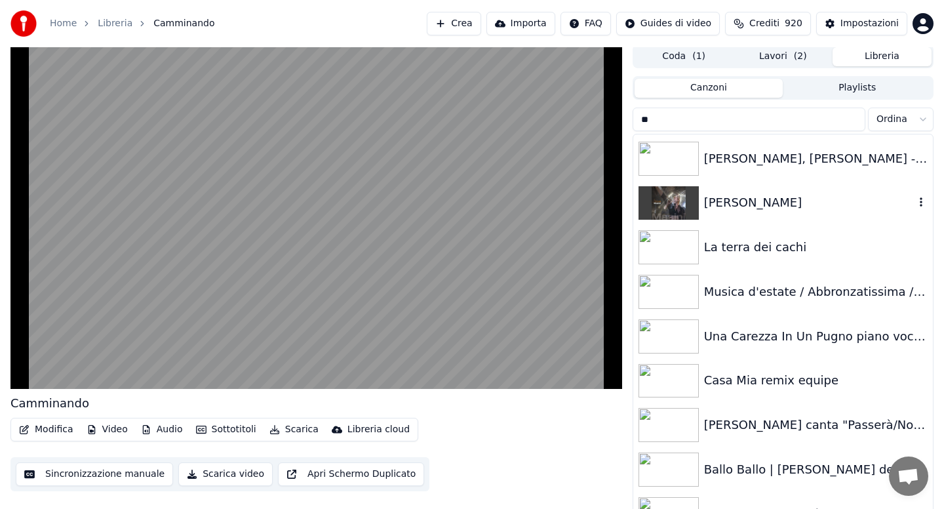
click at [738, 210] on div "[PERSON_NAME]" at bounding box center [783, 203] width 300 height 45
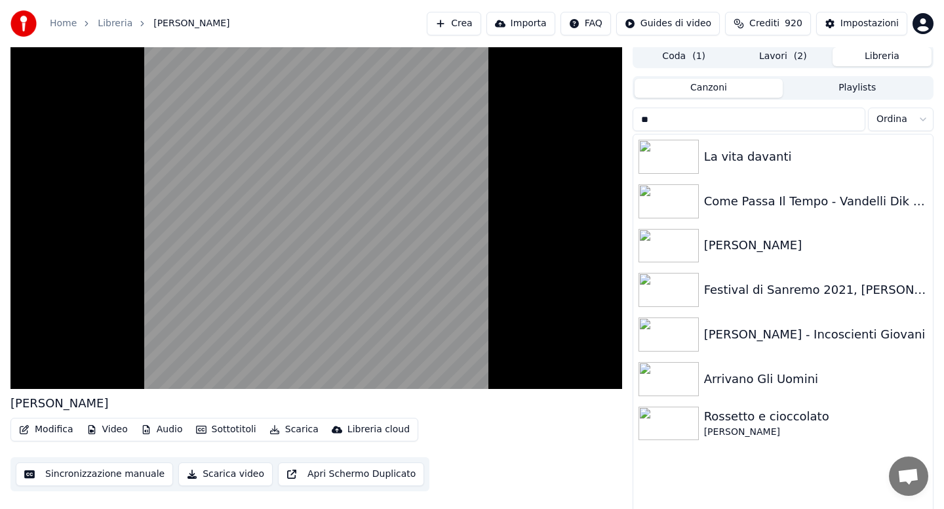
type input "*"
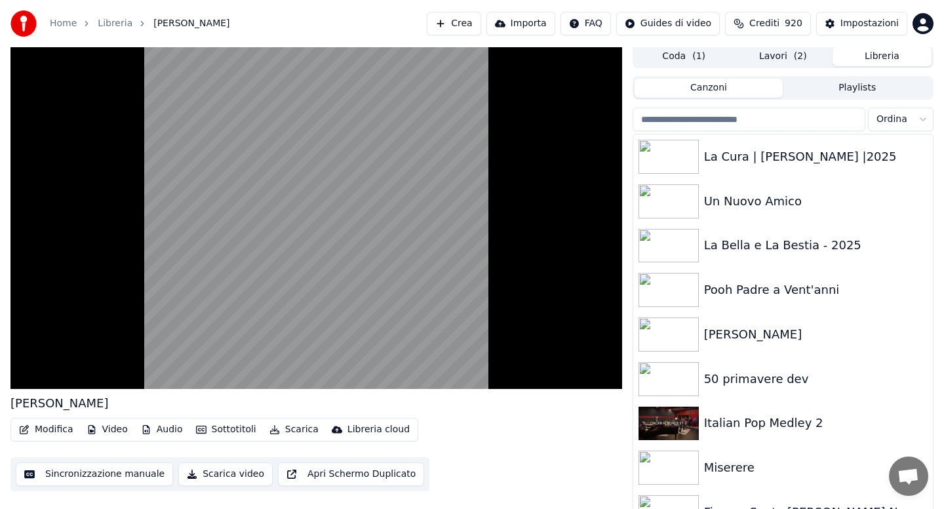
click at [919, 121] on html "Home Libreria Caro babbo Crea Importa FAQ Guides di video Crediti 920 Impostazi…" at bounding box center [472, 251] width 944 height 509
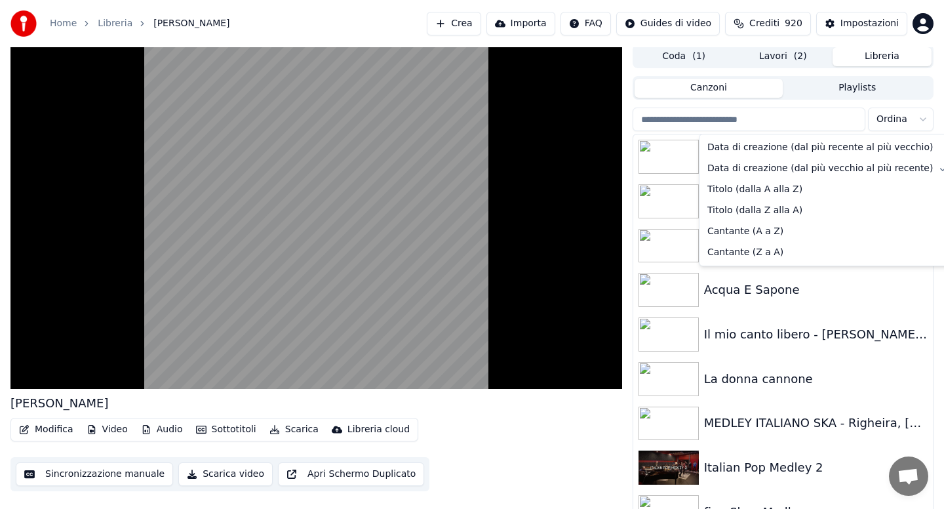
click at [811, 285] on html "Home Libreria Caro babbo Crea Importa FAQ Guides di video Crediti 920 Impostazi…" at bounding box center [472, 251] width 944 height 509
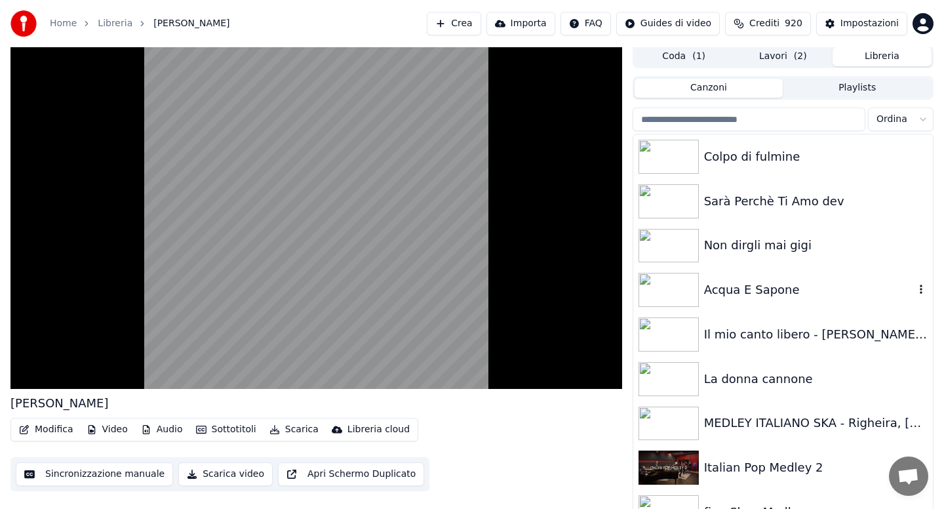
click at [922, 291] on icon "button" at bounding box center [921, 289] width 13 height 10
click at [888, 241] on div "Non dirgli mai gigi" at bounding box center [809, 245] width 210 height 18
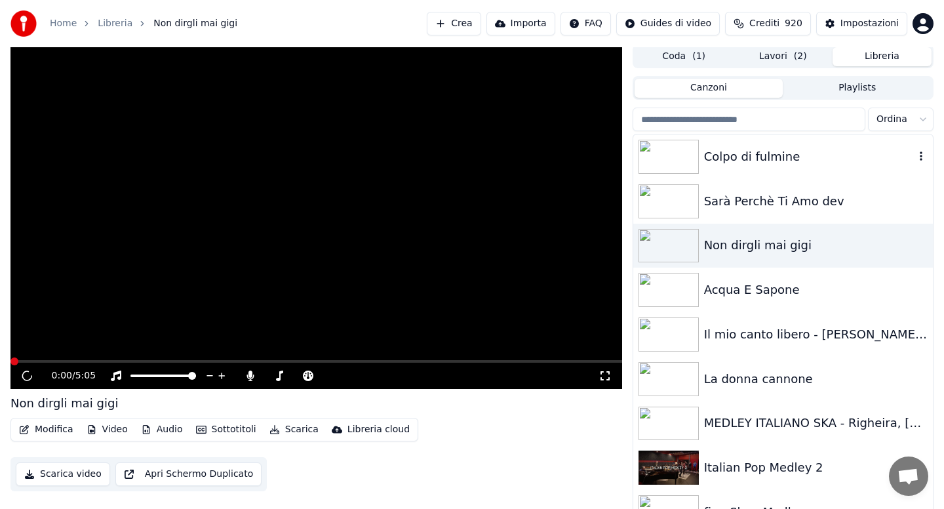
click at [790, 158] on div "Colpo di fulmine" at bounding box center [809, 157] width 210 height 18
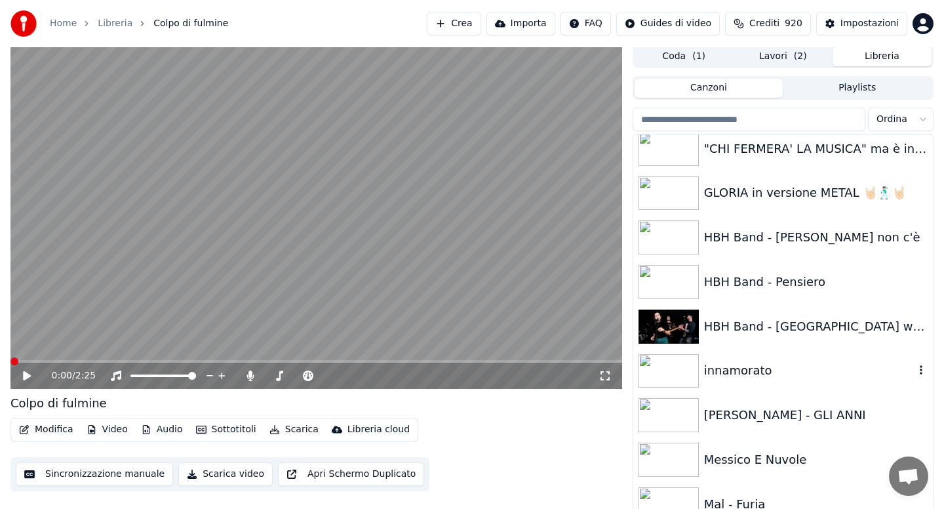
scroll to position [2754, 0]
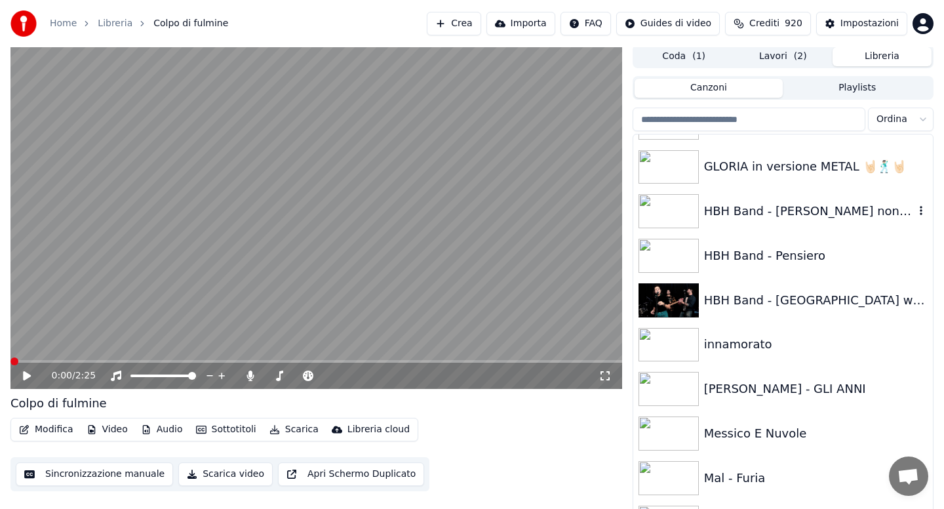
click at [756, 210] on div "HBH Band - [PERSON_NAME] non c'è" at bounding box center [809, 211] width 210 height 18
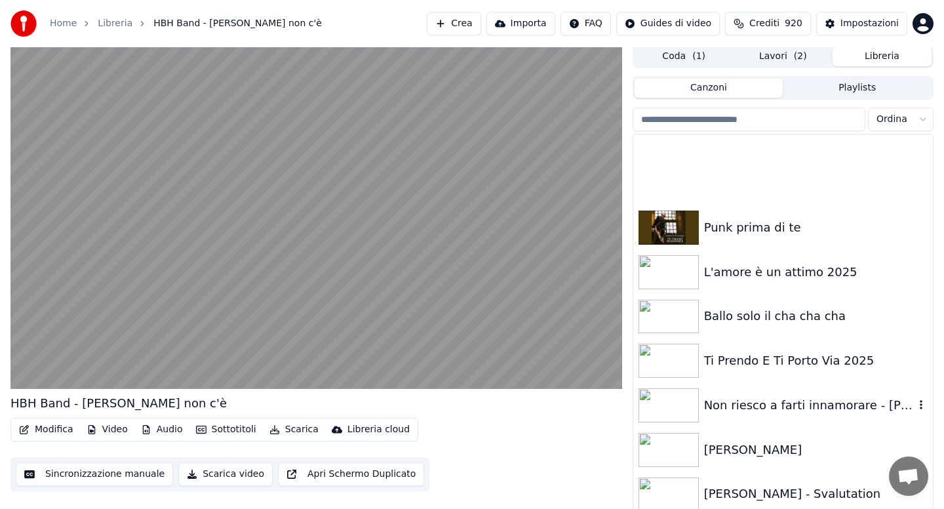
scroll to position [3724, 0]
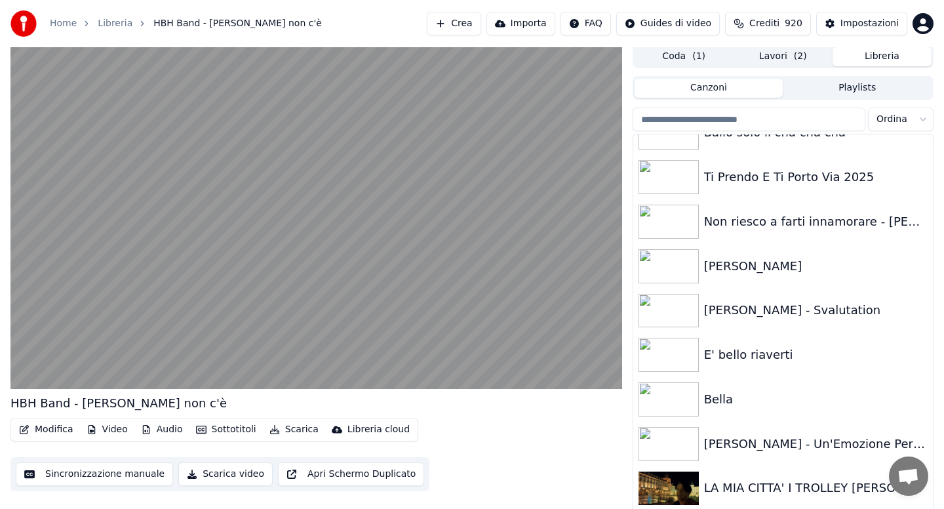
click at [787, 60] on button "Lavori ( 2 )" at bounding box center [783, 56] width 99 height 19
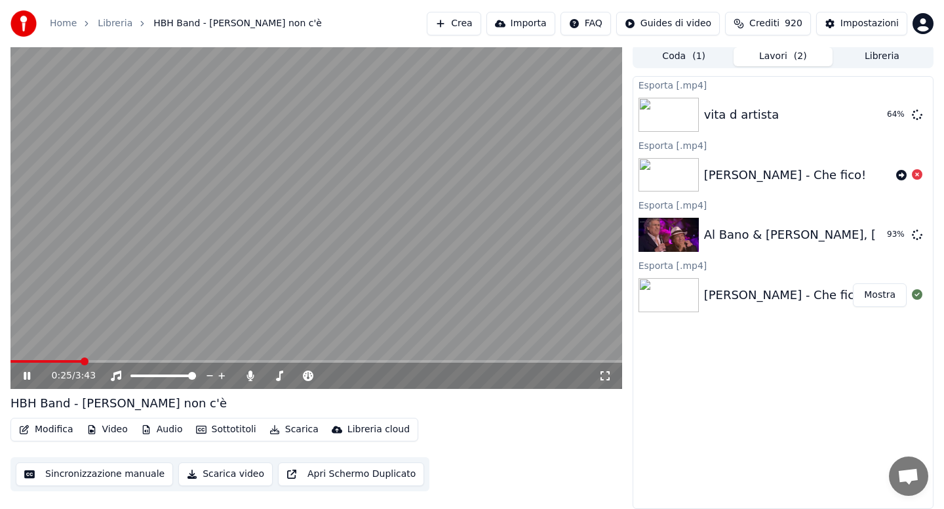
click at [26, 378] on icon at bounding box center [36, 375] width 31 height 10
click at [879, 241] on button "Mostra" at bounding box center [880, 235] width 54 height 24
